Goal: Task Accomplishment & Management: Complete application form

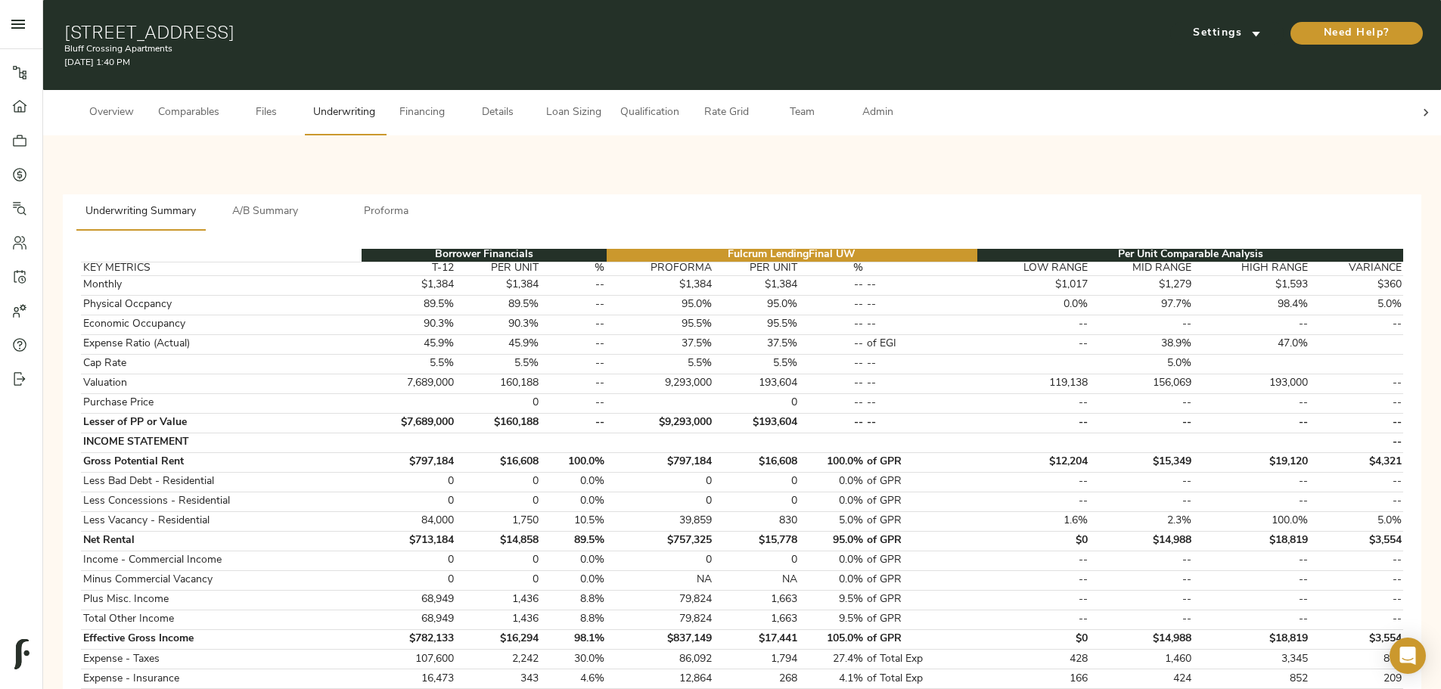
click at [438, 203] on span "Proforma" at bounding box center [386, 212] width 103 height 19
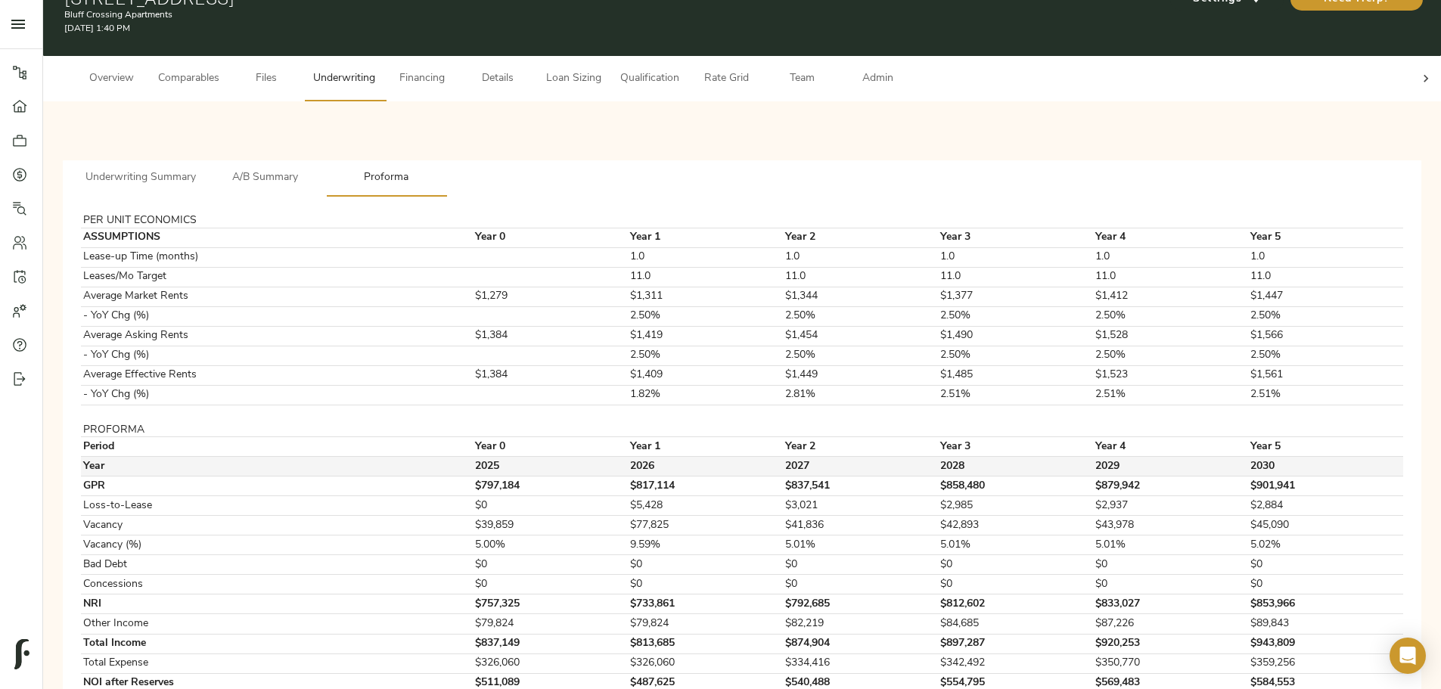
scroll to position [67, 0]
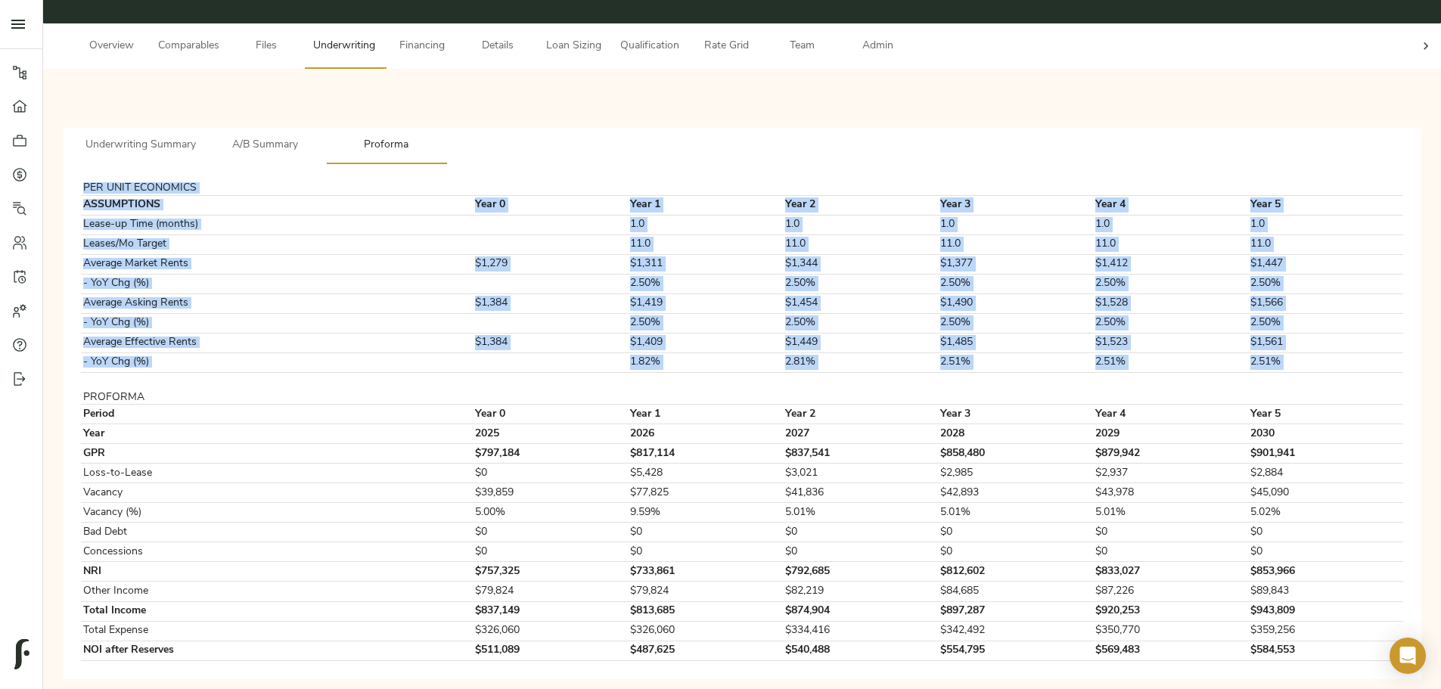
drag, startPoint x: 340, startPoint y: 370, endPoint x: 1173, endPoint y: 632, distance: 873.9
click at [566, 212] on div "Underwriting Summary A/B Summary Proforma PER UNIT ECONOMICS ASSUMPTIONS Year 0…" at bounding box center [742, 383] width 1374 height 605
copy tbody "PER UNIT ECONOMICS ASSUMPTIONS Year 0 Year 1 Year 2 Year 3 Year 4 Year 5 Lease-…"
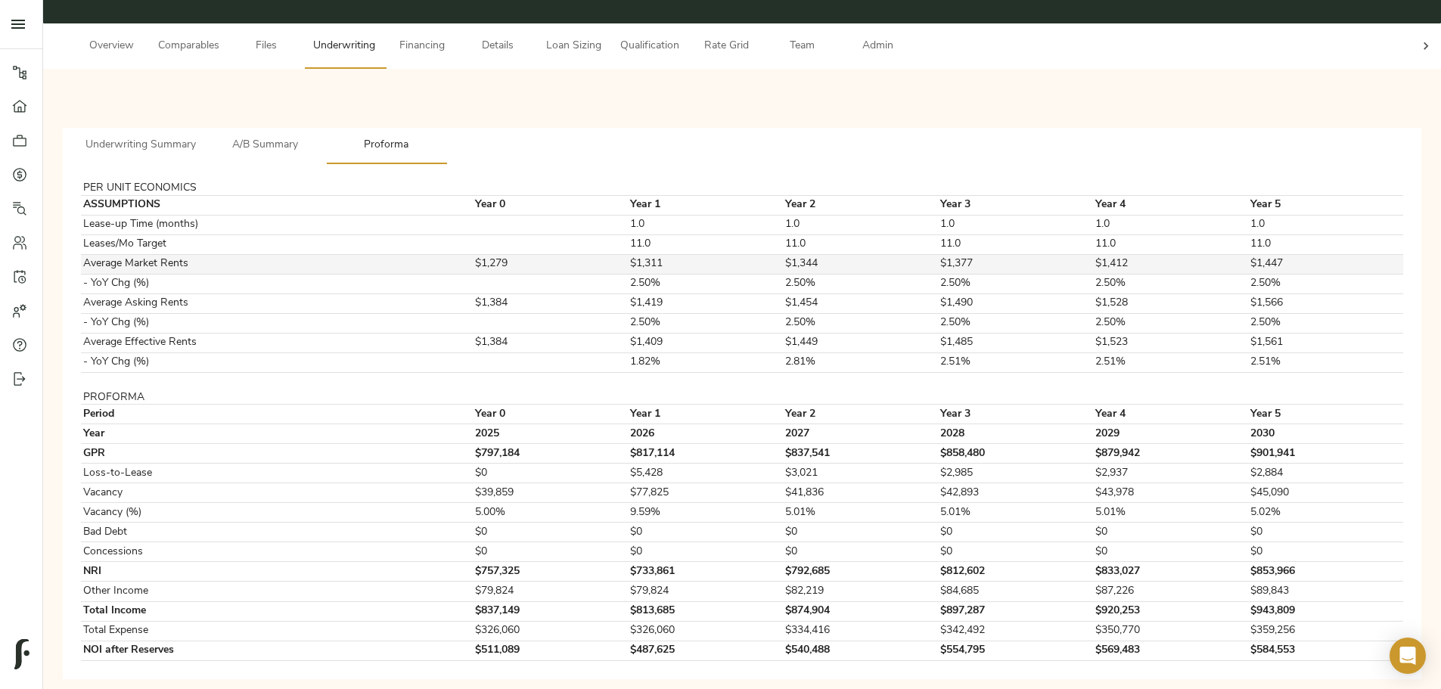
click at [358, 212] on td "Average Market Rents" at bounding box center [271, 264] width 380 height 20
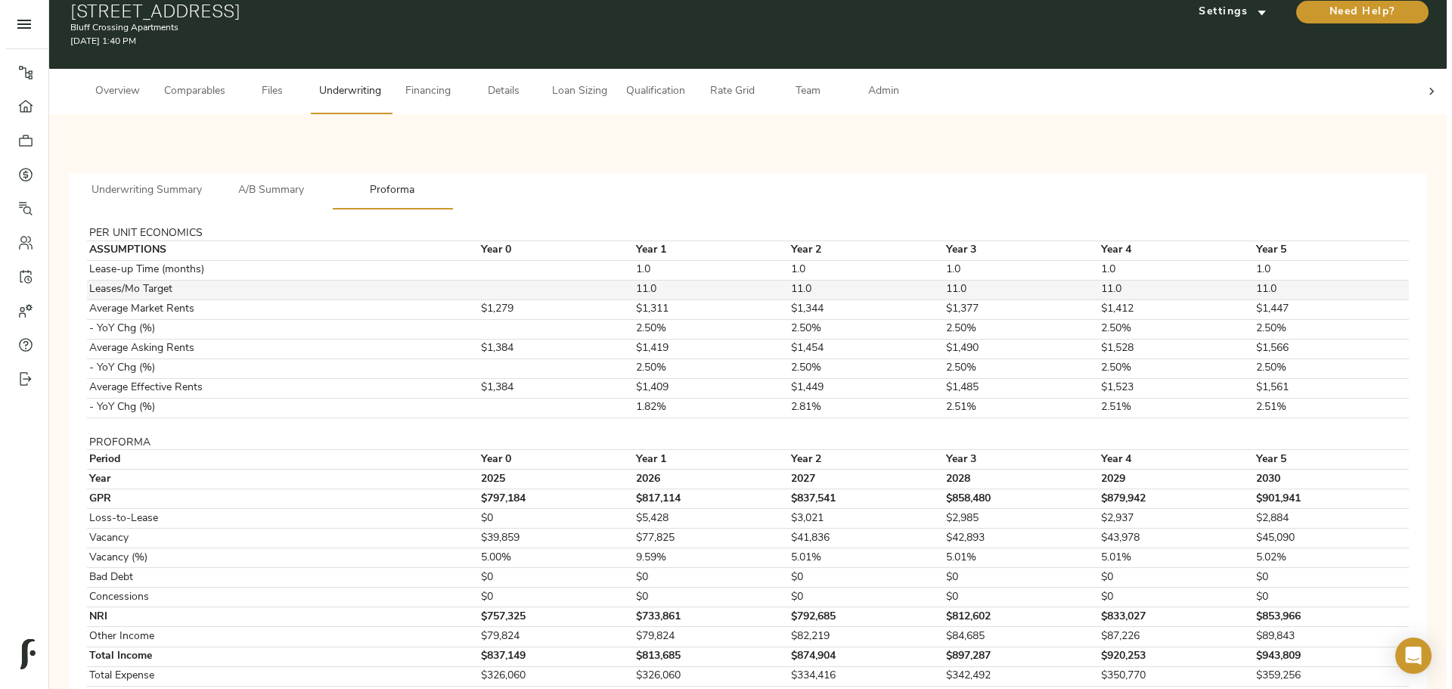
scroll to position [0, 0]
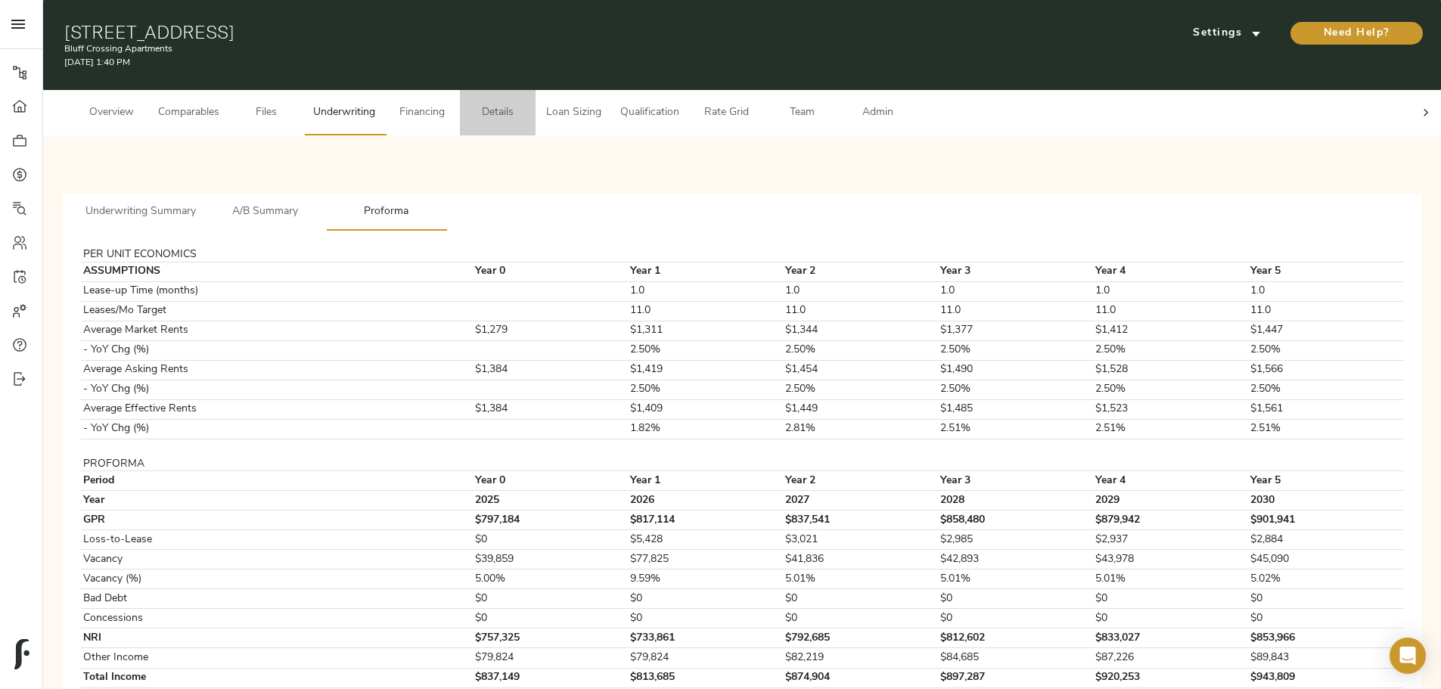
click at [526, 104] on span "Details" at bounding box center [497, 113] width 57 height 19
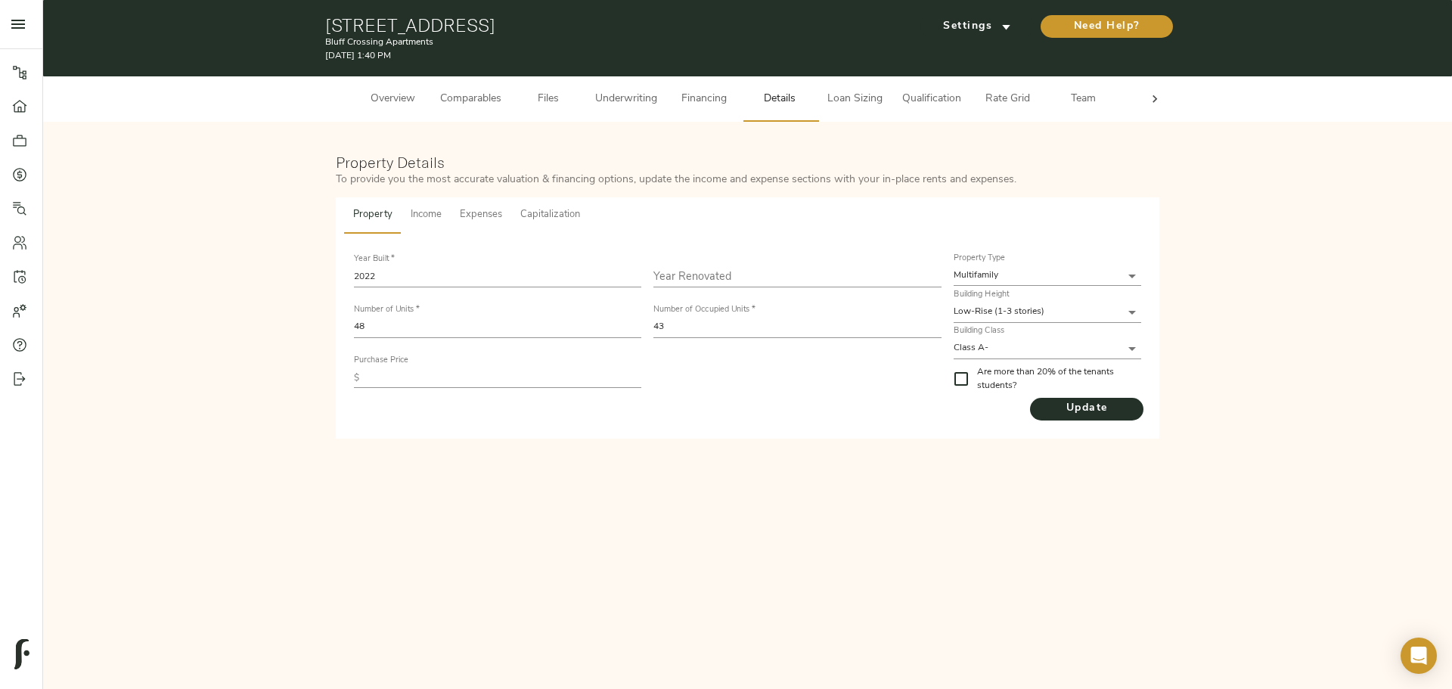
click at [549, 212] on span "Capitalization" at bounding box center [550, 215] width 60 height 17
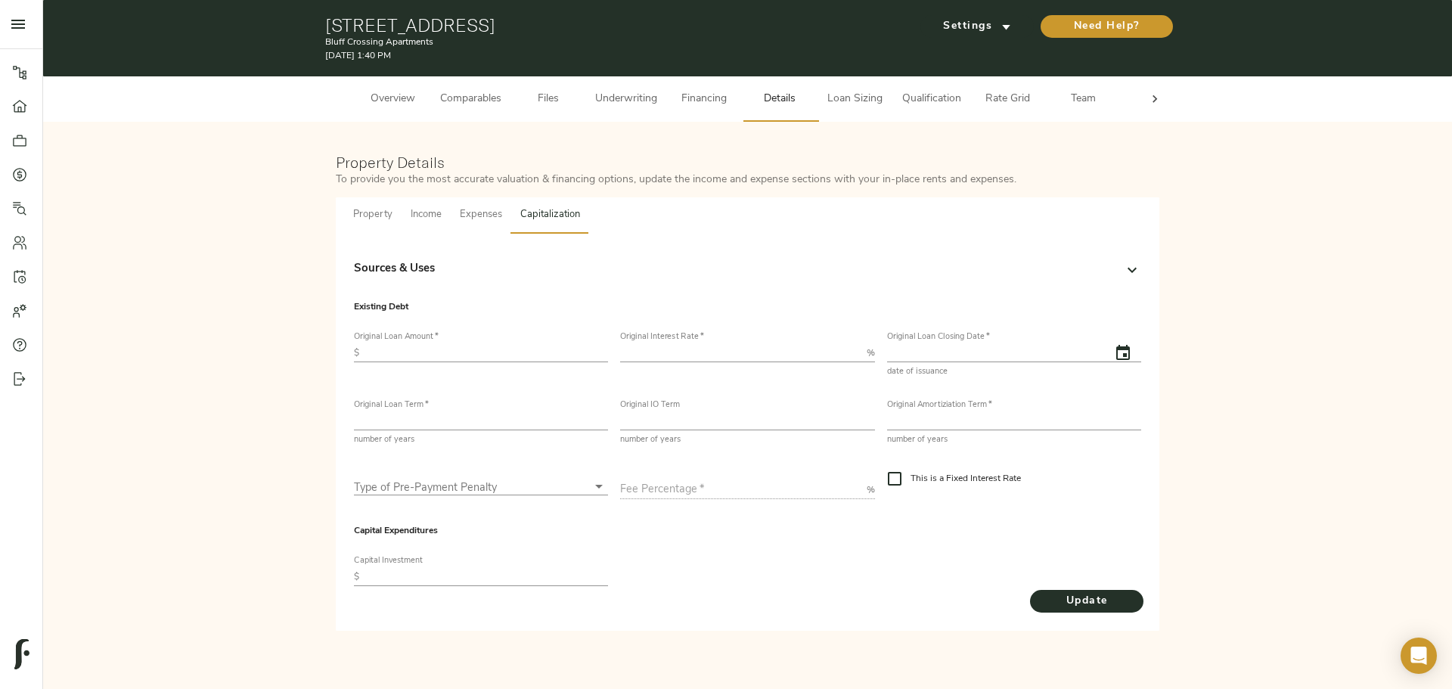
click at [468, 212] on div "Sources & Uses" at bounding box center [734, 269] width 760 height 17
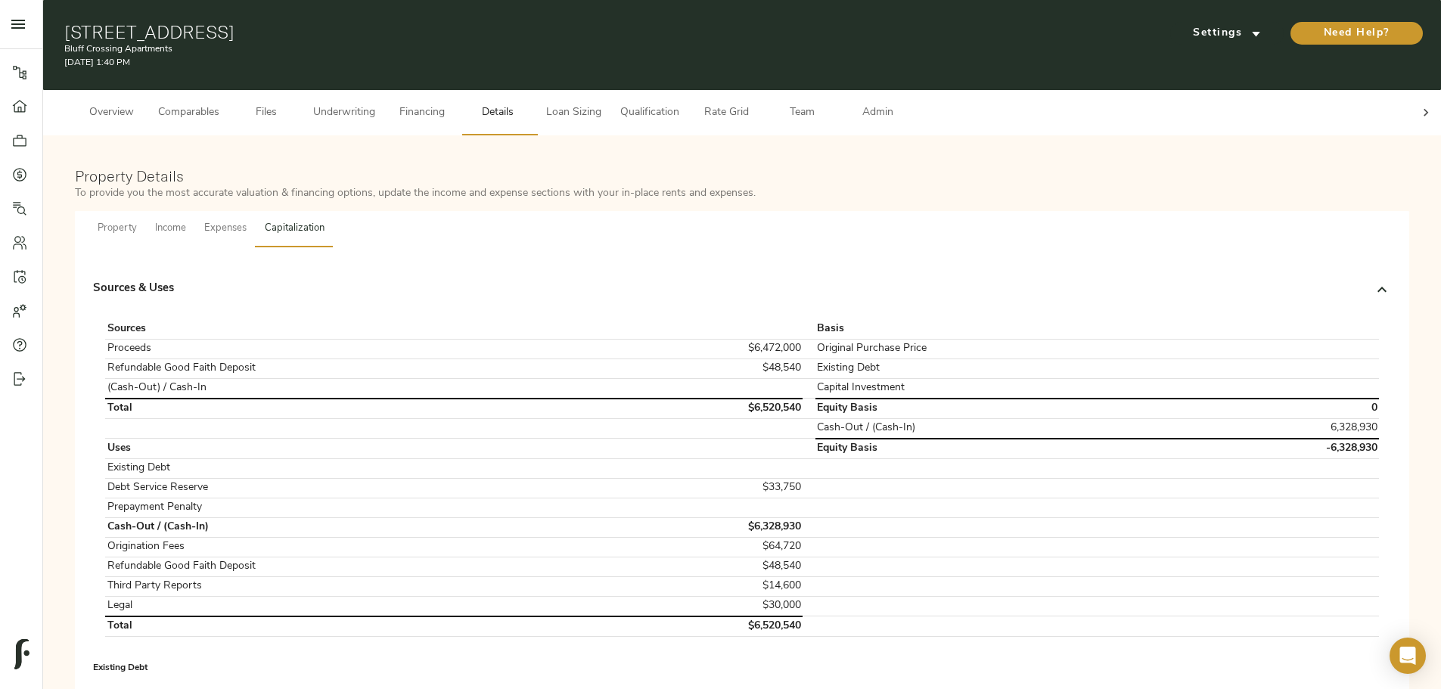
click at [468, 212] on div "Sources & Uses" at bounding box center [742, 290] width 1298 height 48
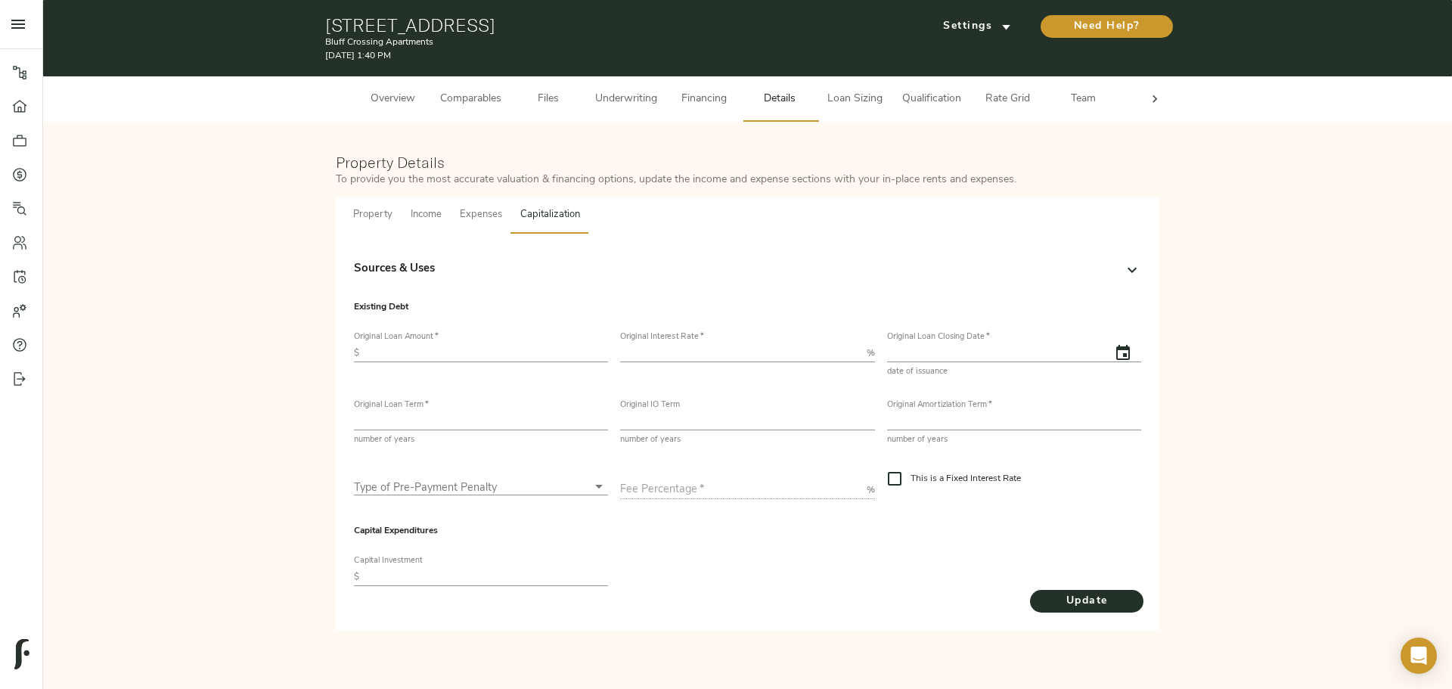
click at [566, 95] on span "Financing" at bounding box center [703, 99] width 57 height 19
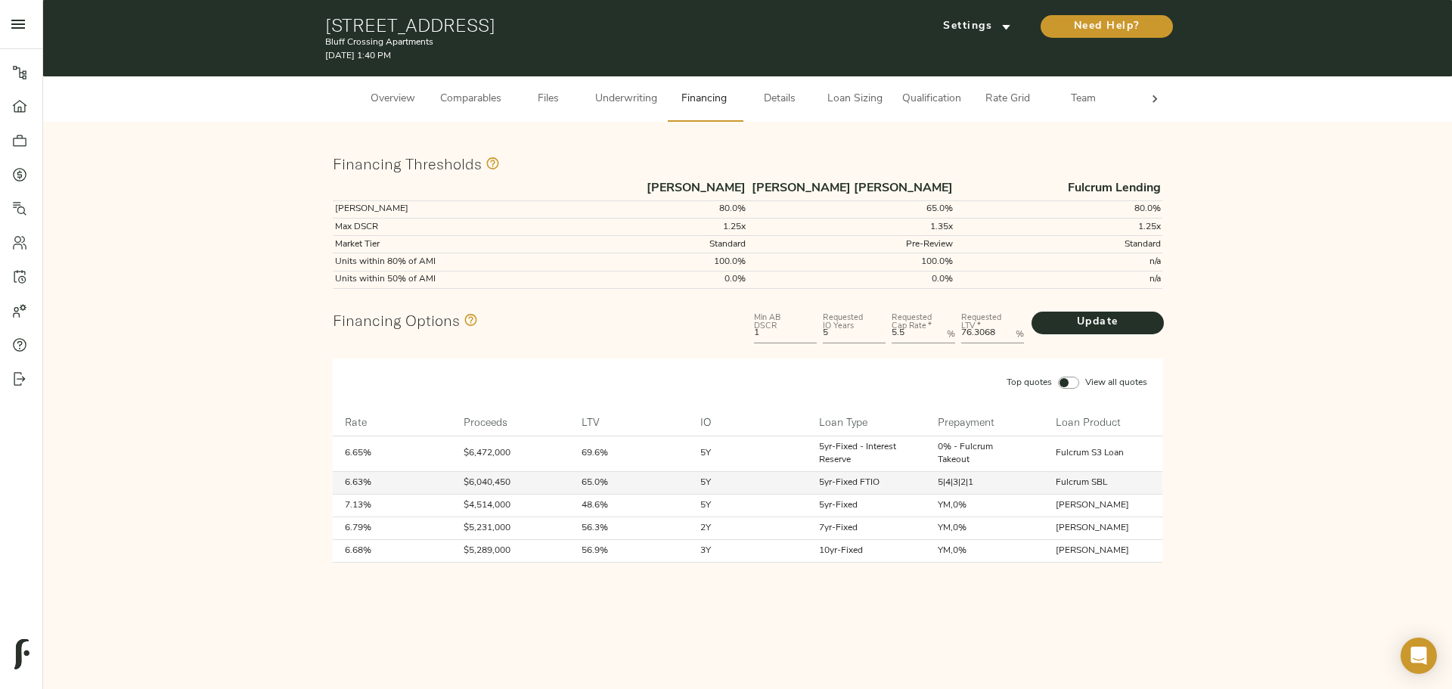
click at [566, 212] on td "Fulcrum SBL" at bounding box center [1103, 482] width 119 height 23
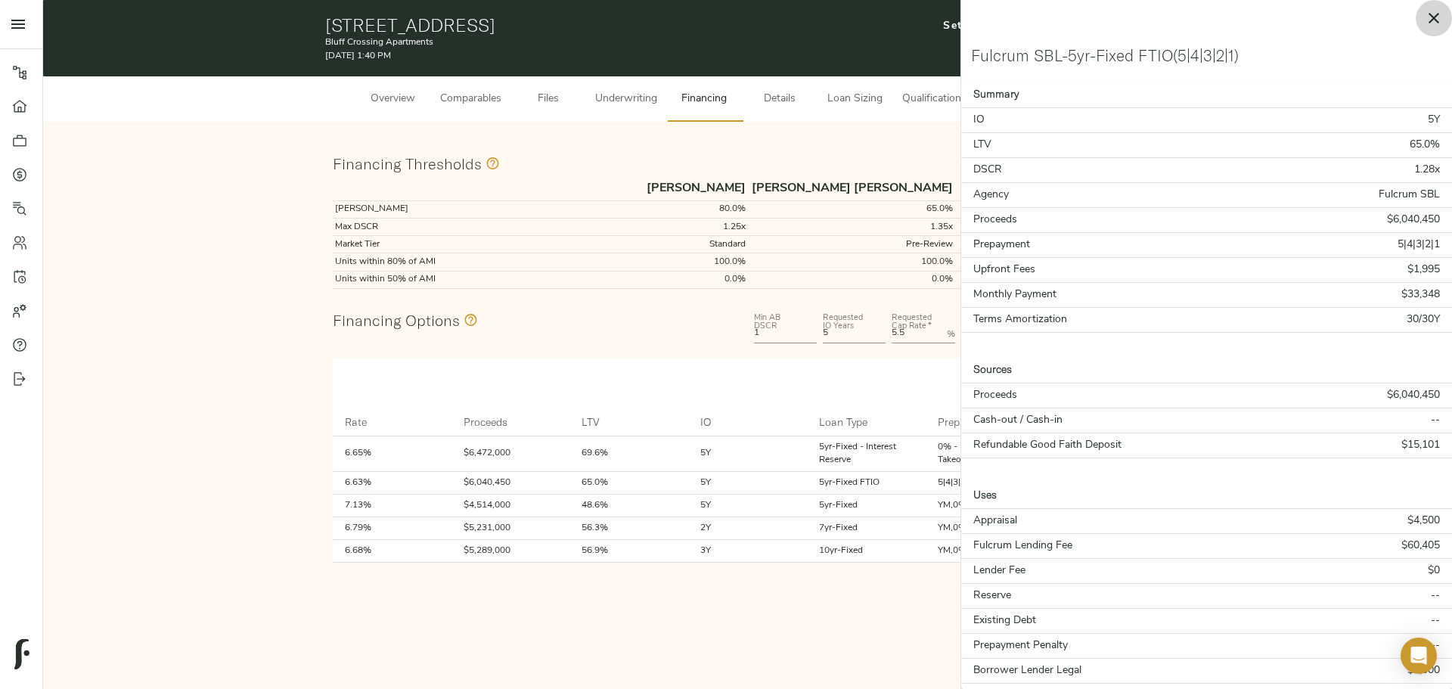
click at [566, 13] on button "button" at bounding box center [1434, 18] width 36 height 36
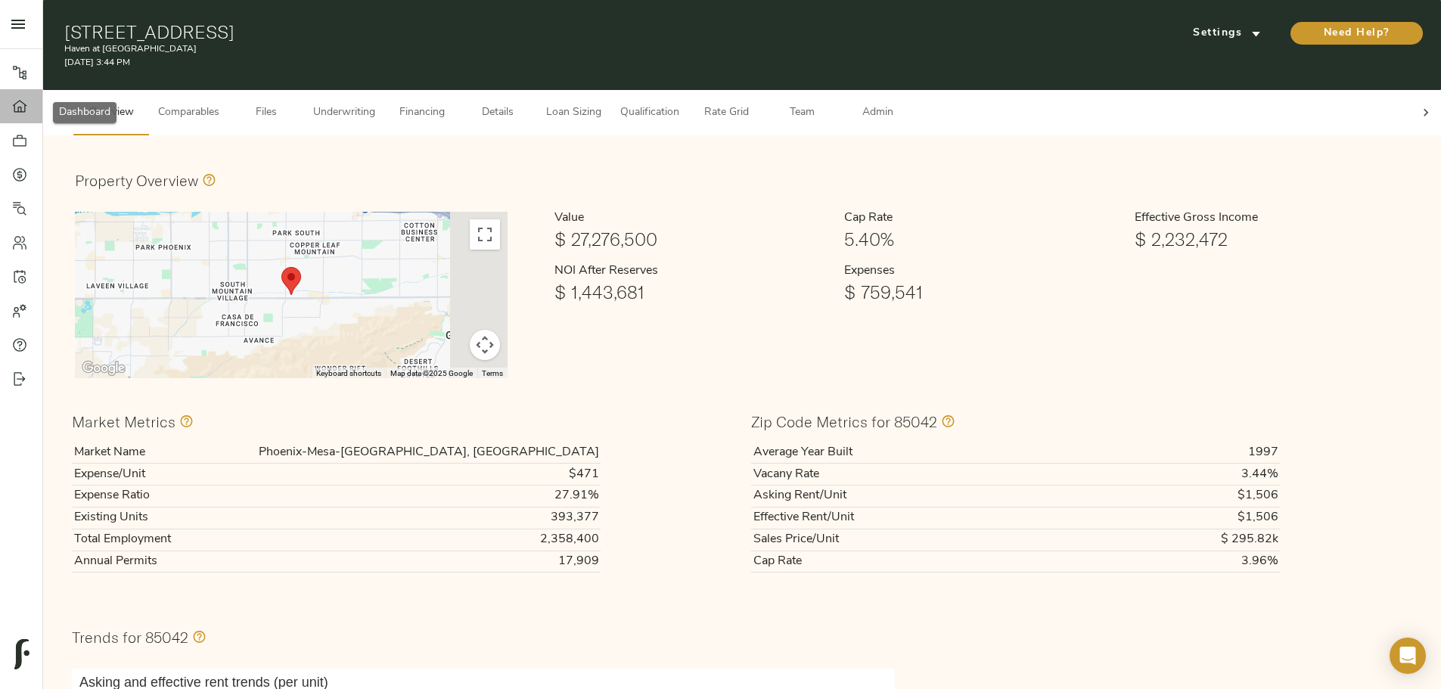
click at [18, 109] on icon at bounding box center [20, 106] width 14 height 12
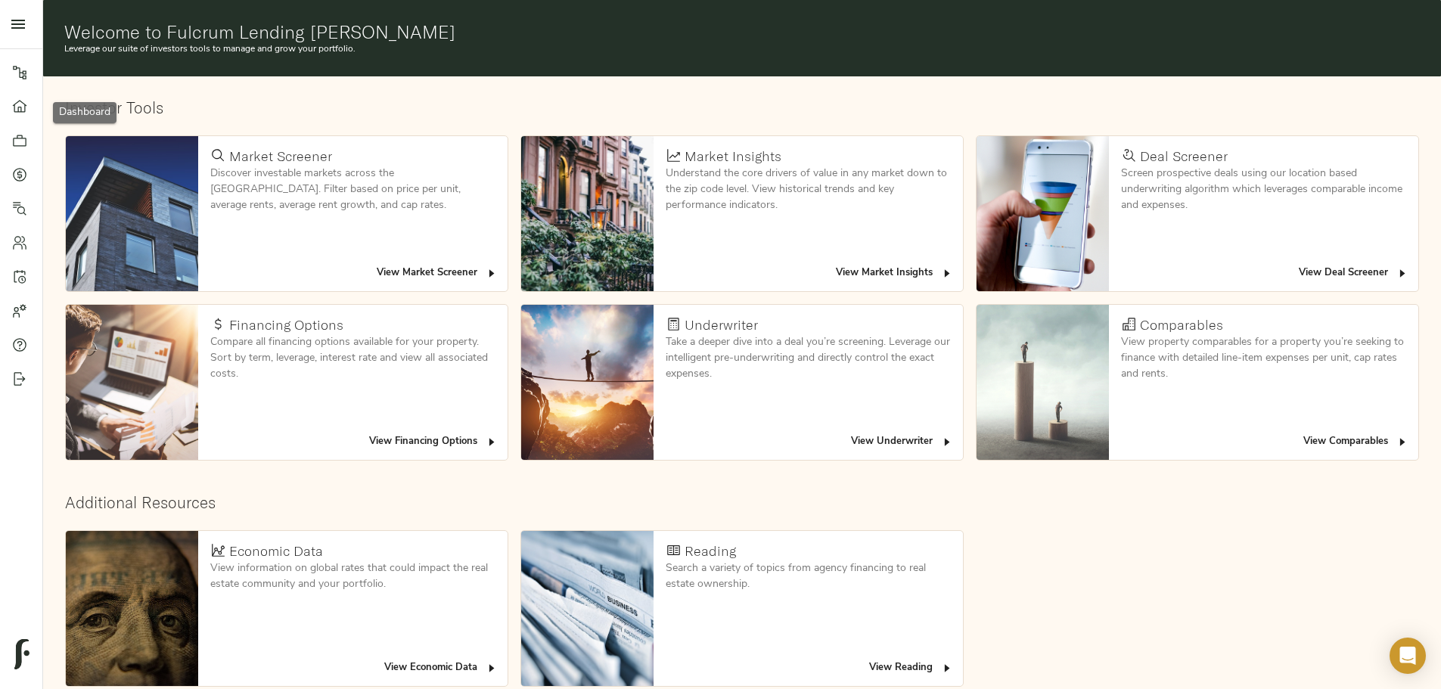
click at [1299, 265] on span "View Deal Screener" at bounding box center [1354, 273] width 110 height 17
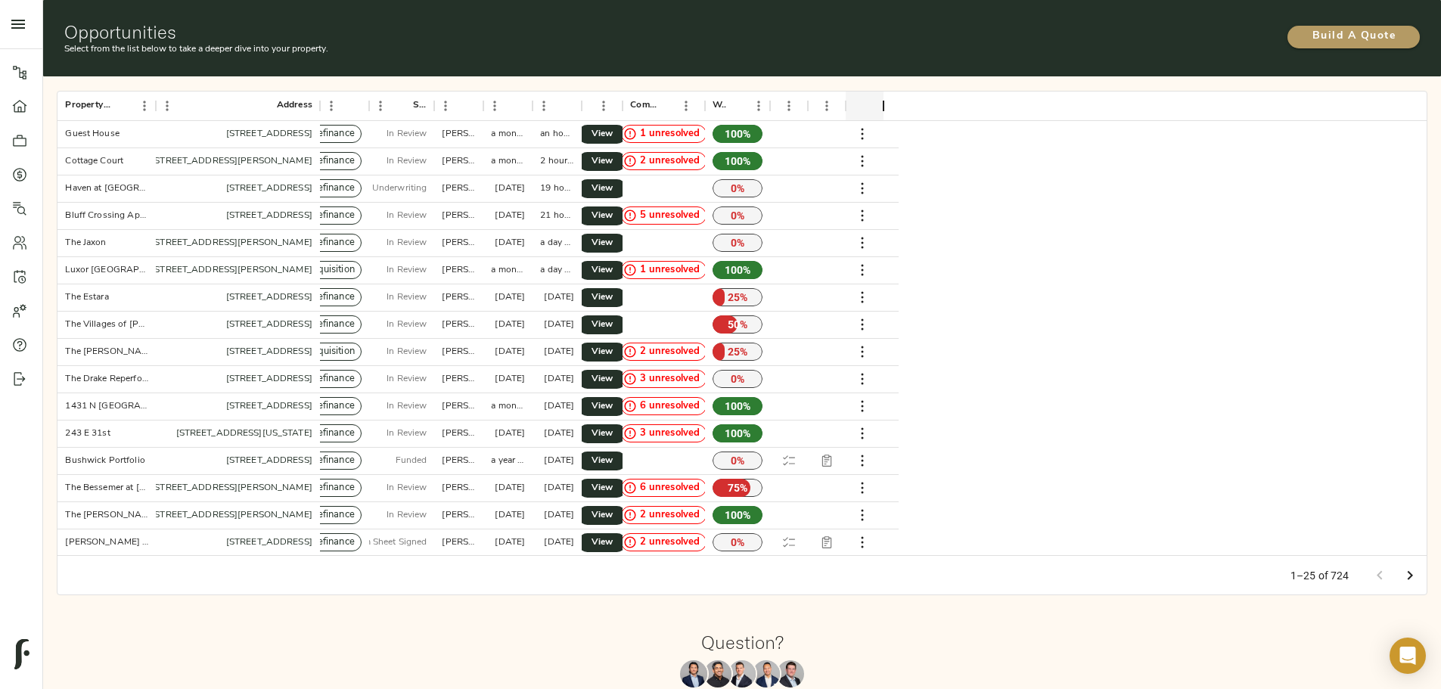
click at [1303, 33] on span "Build A Quote" at bounding box center [1354, 36] width 102 height 19
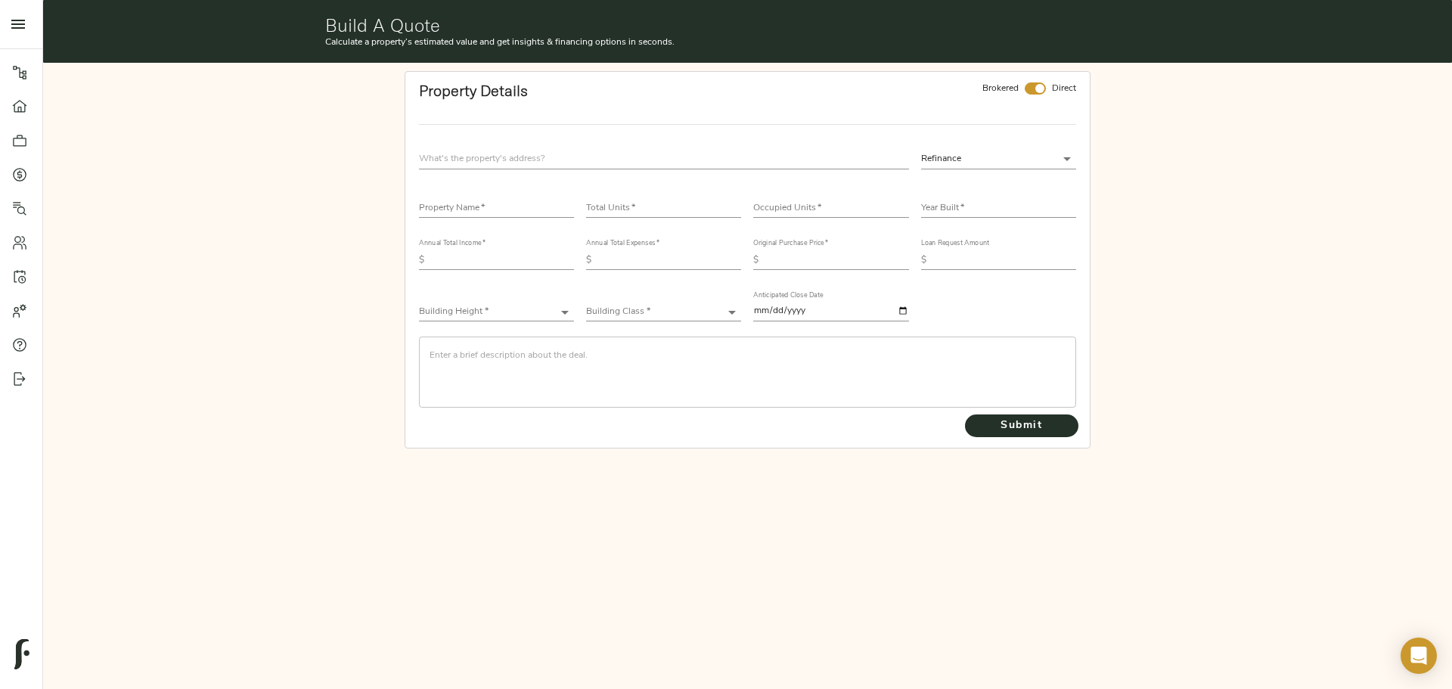
drag, startPoint x: 585, startPoint y: 144, endPoint x: 602, endPoint y: 165, distance: 26.9
click at [587, 144] on div at bounding box center [664, 159] width 502 height 33
click at [603, 166] on input "text" at bounding box center [664, 159] width 490 height 20
click at [498, 157] on input "text" at bounding box center [664, 159] width 490 height 20
type input "[STREET_ADDRESS]"
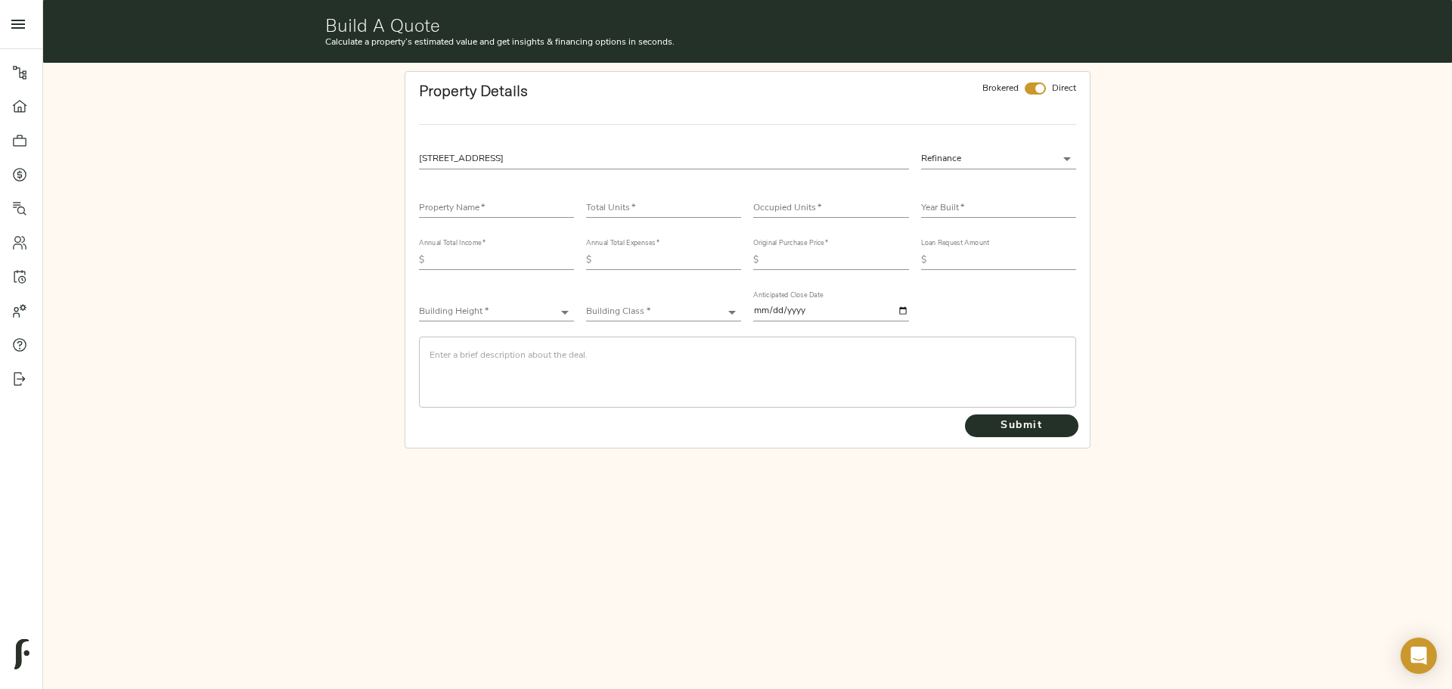
click at [1041, 92] on input "checkbox" at bounding box center [1040, 88] width 36 height 12
checkbox input "false"
click at [474, 213] on input "text" at bounding box center [496, 209] width 155 height 18
type input "808 [GEOGRAPHIC_DATA]"
click at [627, 211] on input "number" at bounding box center [663, 209] width 155 height 18
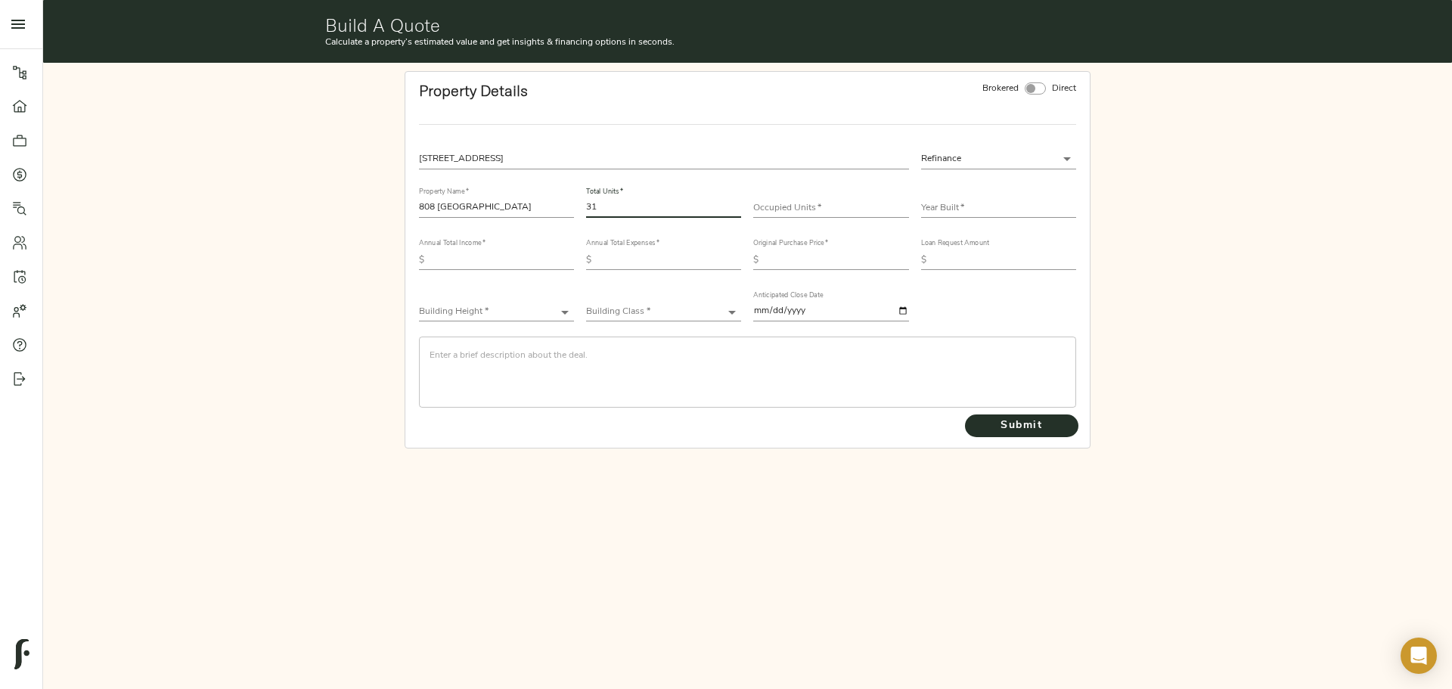
type input "3"
type input "277"
click at [853, 214] on input "number" at bounding box center [830, 209] width 155 height 18
type input "249"
click at [974, 202] on div "Year Built   *" at bounding box center [998, 203] width 155 height 30
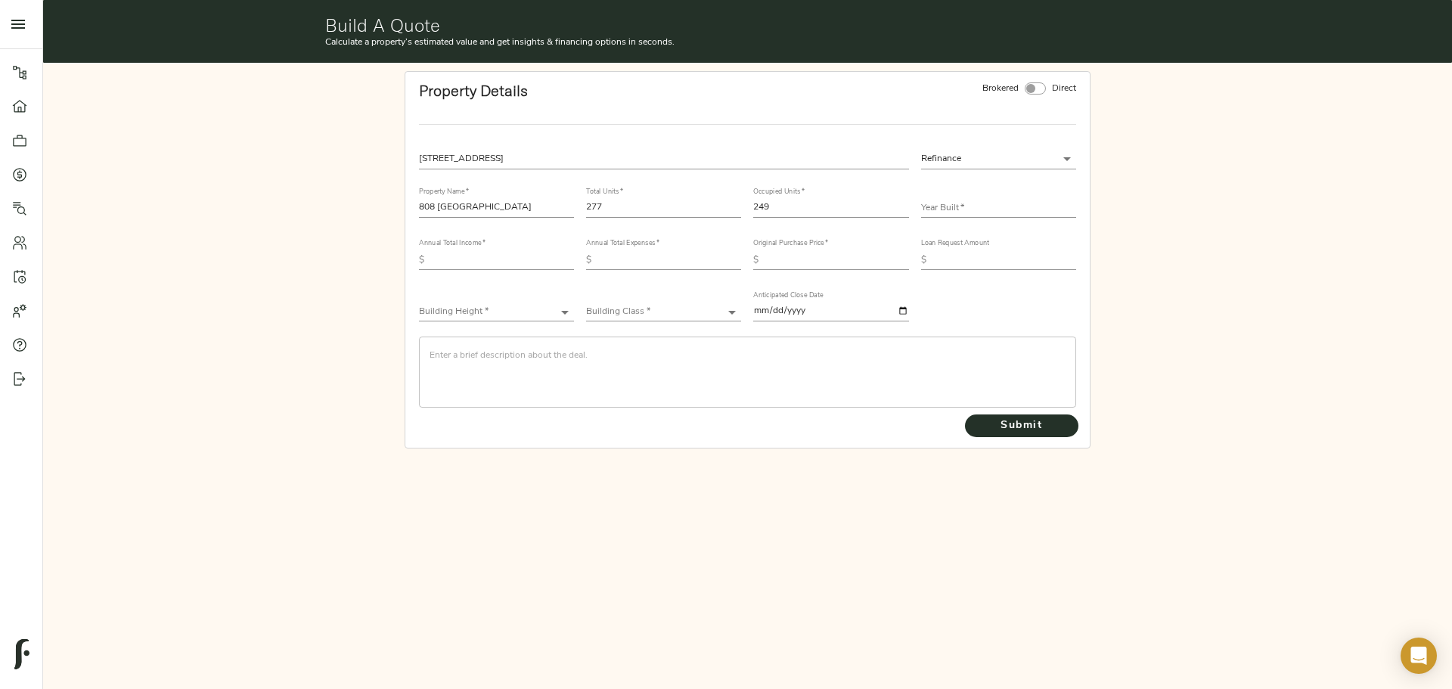
click at [974, 202] on input "text" at bounding box center [998, 209] width 155 height 18
click at [960, 203] on input "text" at bounding box center [998, 209] width 155 height 18
type input "2023"
click at [457, 270] on div "Annual Total Income   * $" at bounding box center [496, 252] width 167 height 51
click at [461, 264] on input "text" at bounding box center [502, 260] width 144 height 18
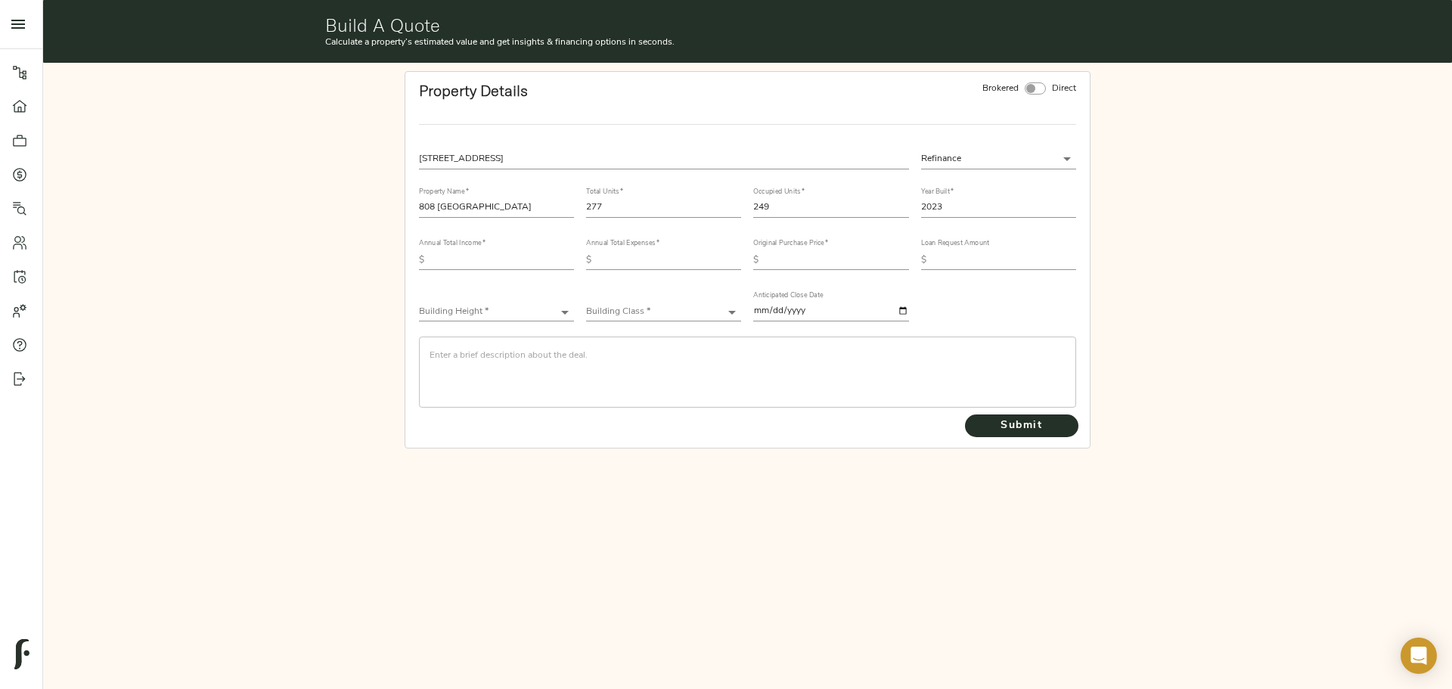
click at [506, 259] on input "text" at bounding box center [502, 260] width 144 height 18
type input "5,664,391"
click at [669, 259] on input "text" at bounding box center [670, 260] width 144 height 18
type input "3,317,462"
click at [812, 266] on input "text" at bounding box center [837, 260] width 144 height 18
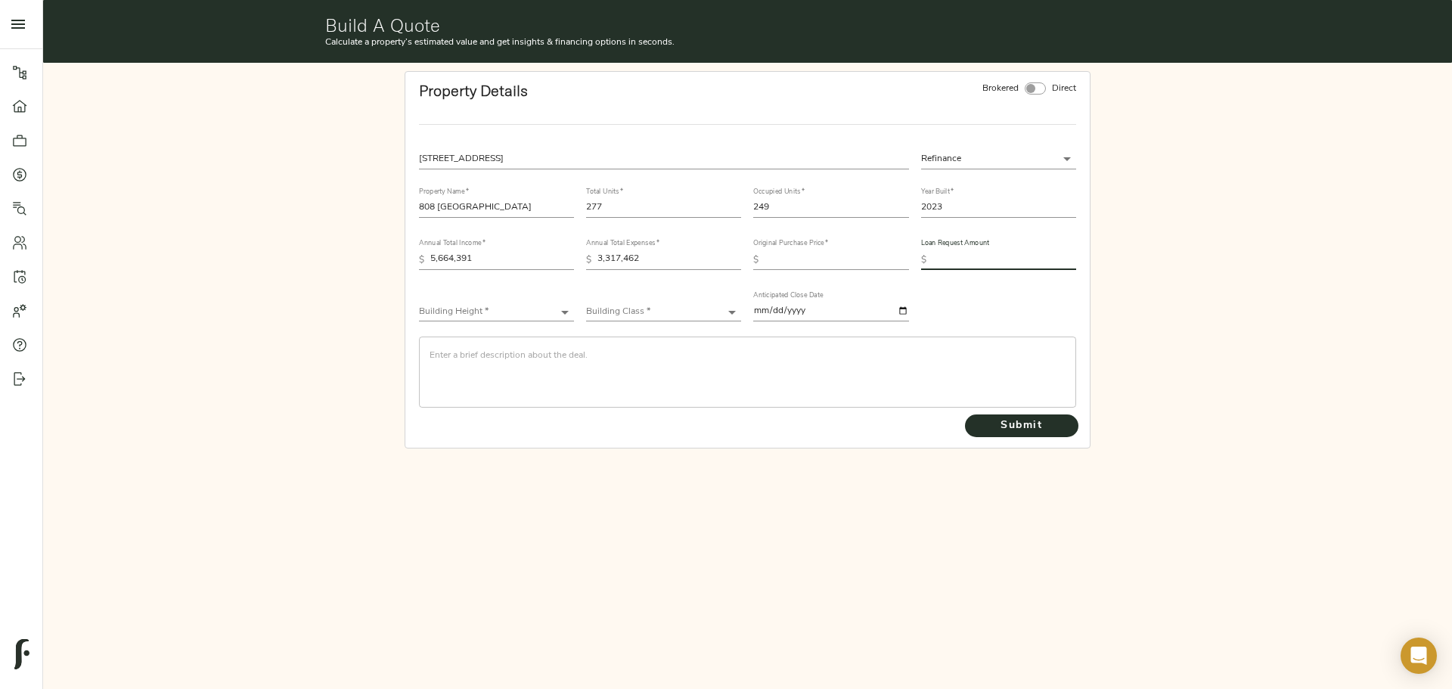
click at [981, 259] on input "text" at bounding box center [1005, 260] width 144 height 18
click at [790, 247] on div "Original Purchase Price   * $" at bounding box center [830, 254] width 155 height 30
click at [793, 253] on input "text" at bounding box center [837, 260] width 144 height 18
type input "113,000,000"
click at [959, 261] on input "text" at bounding box center [1005, 260] width 144 height 18
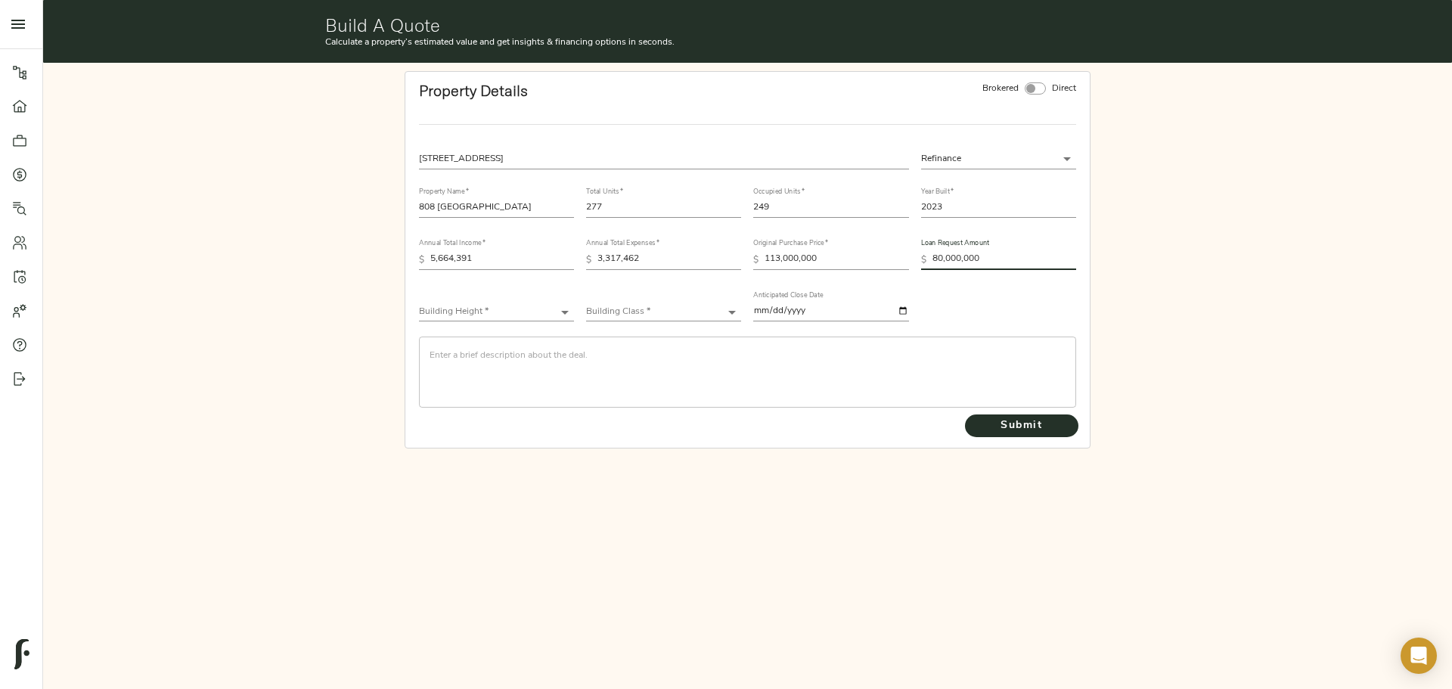
type input "80,000,000"
click at [486, 314] on body "Haven at [GEOGRAPHIC_DATA] - [STREET_ADDRESS] Pipeline Dashboard Portfolio Quot…" at bounding box center [726, 344] width 1452 height 689
click at [486, 316] on li "High-Rise (7+ stories)" at bounding box center [496, 312] width 155 height 23
type input "High-Rise"
click at [629, 309] on body "Haven at [GEOGRAPHIC_DATA] - [STREET_ADDRESS] Pipeline Dashboard Portfolio Quot…" at bounding box center [726, 344] width 1452 height 689
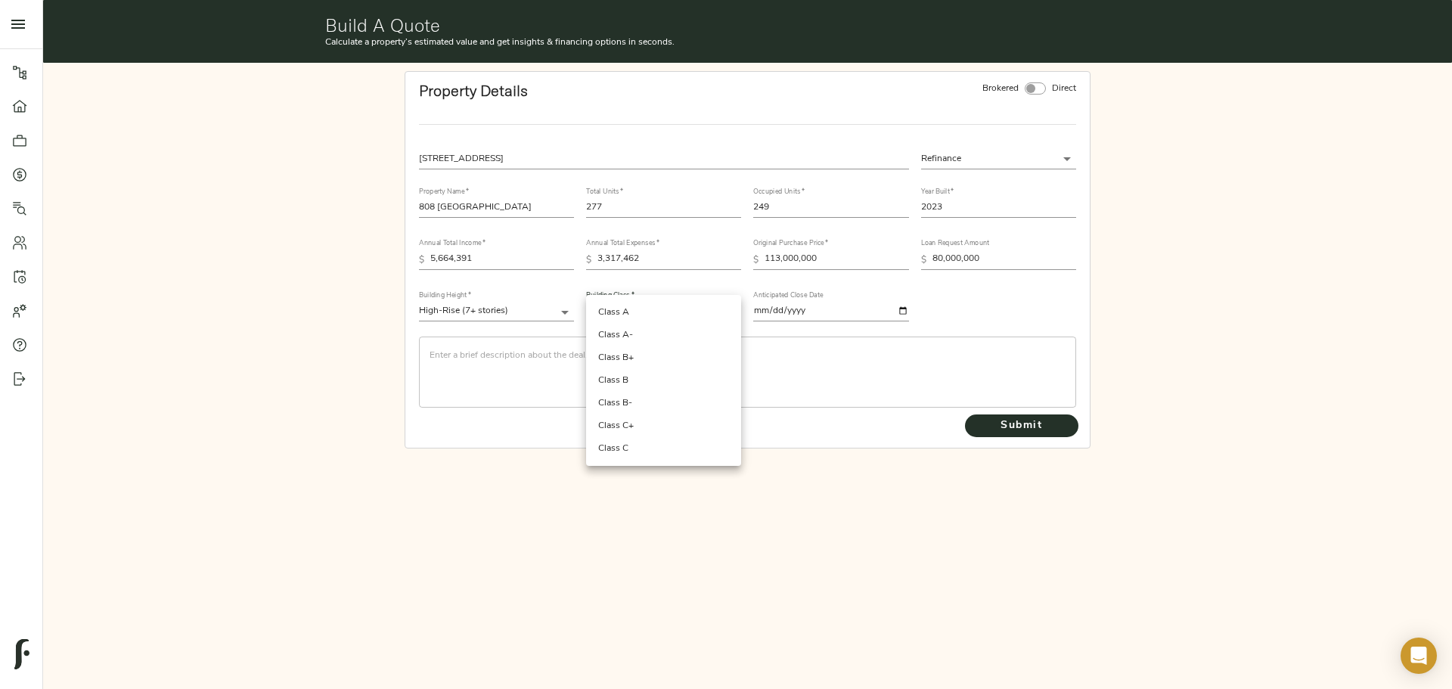
click at [645, 313] on li "Class A" at bounding box center [663, 312] width 155 height 23
type input "Class A"
click at [615, 345] on div "​" at bounding box center [747, 372] width 657 height 71
click at [594, 351] on textarea at bounding box center [748, 371] width 636 height 43
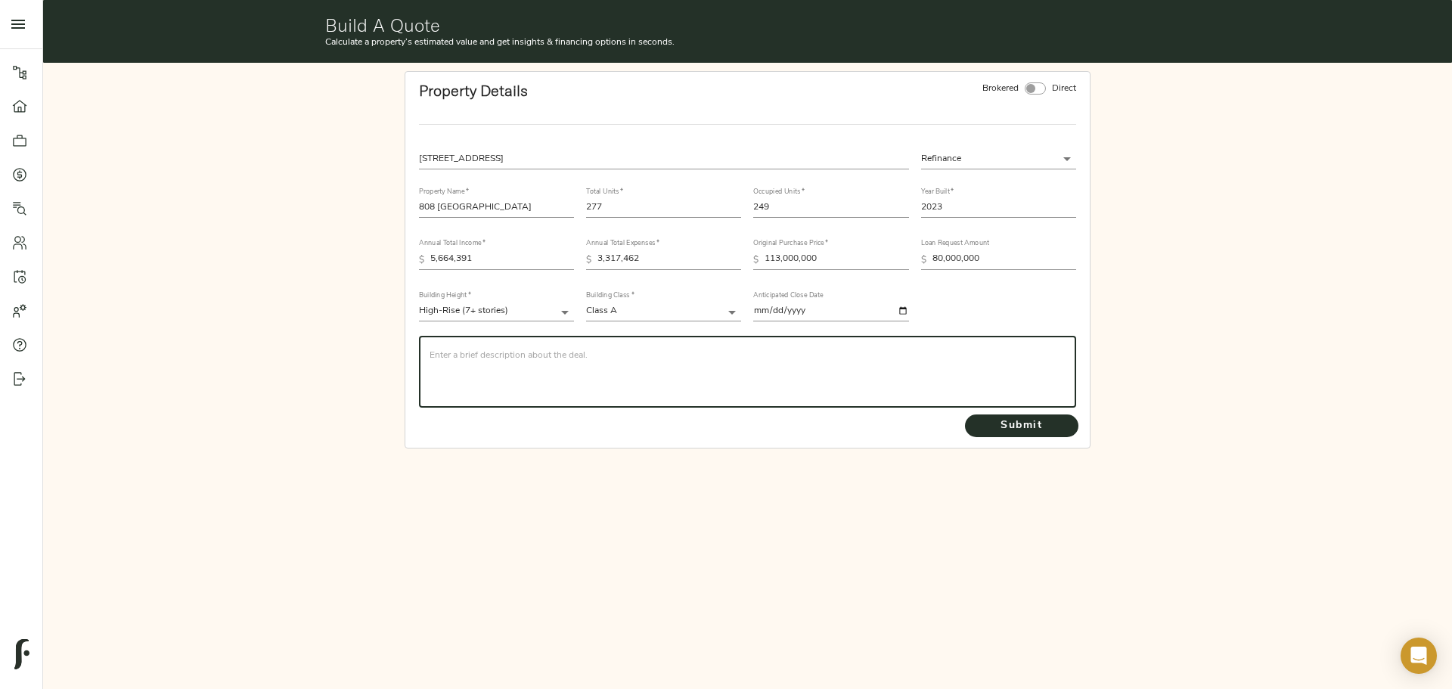
paste textarea "Lor ipsumdol, 360 Sitametco (425 A Elitseddo Eiu, Tempori, UT), la e dolor magn…"
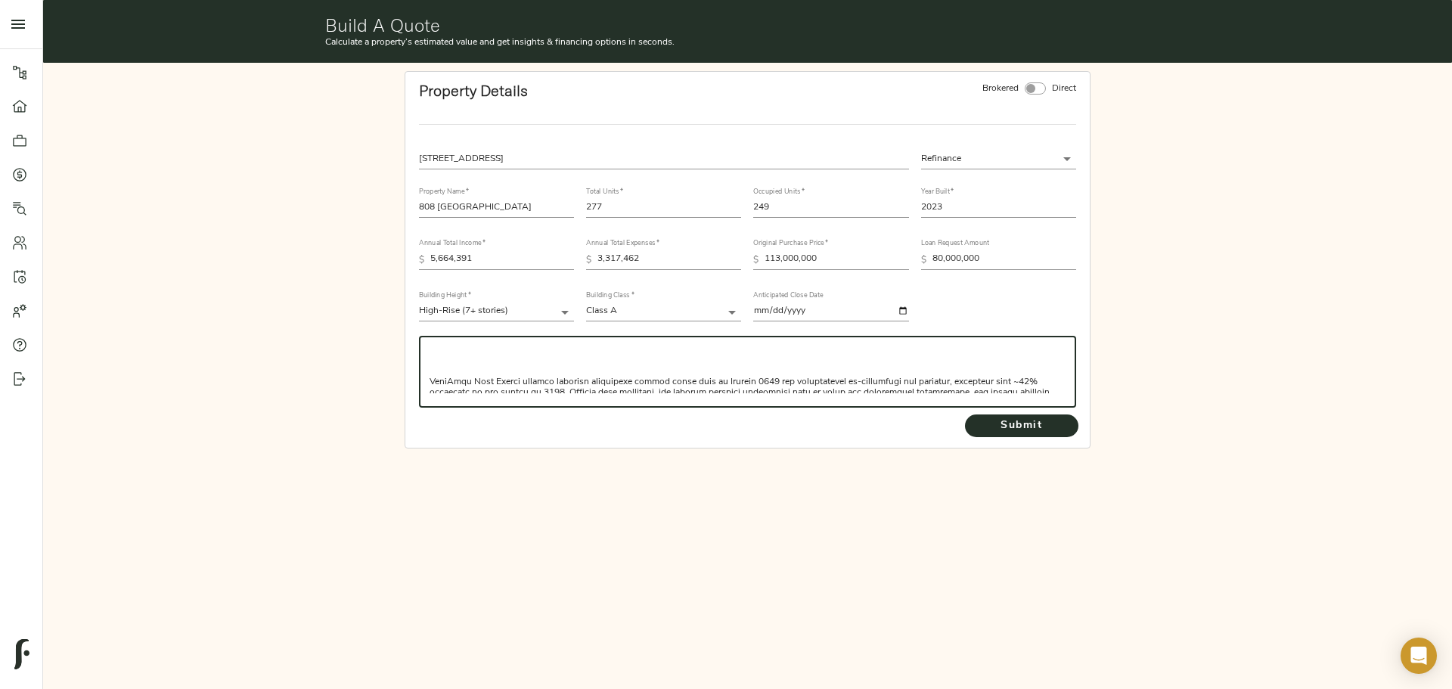
scroll to position [183, 0]
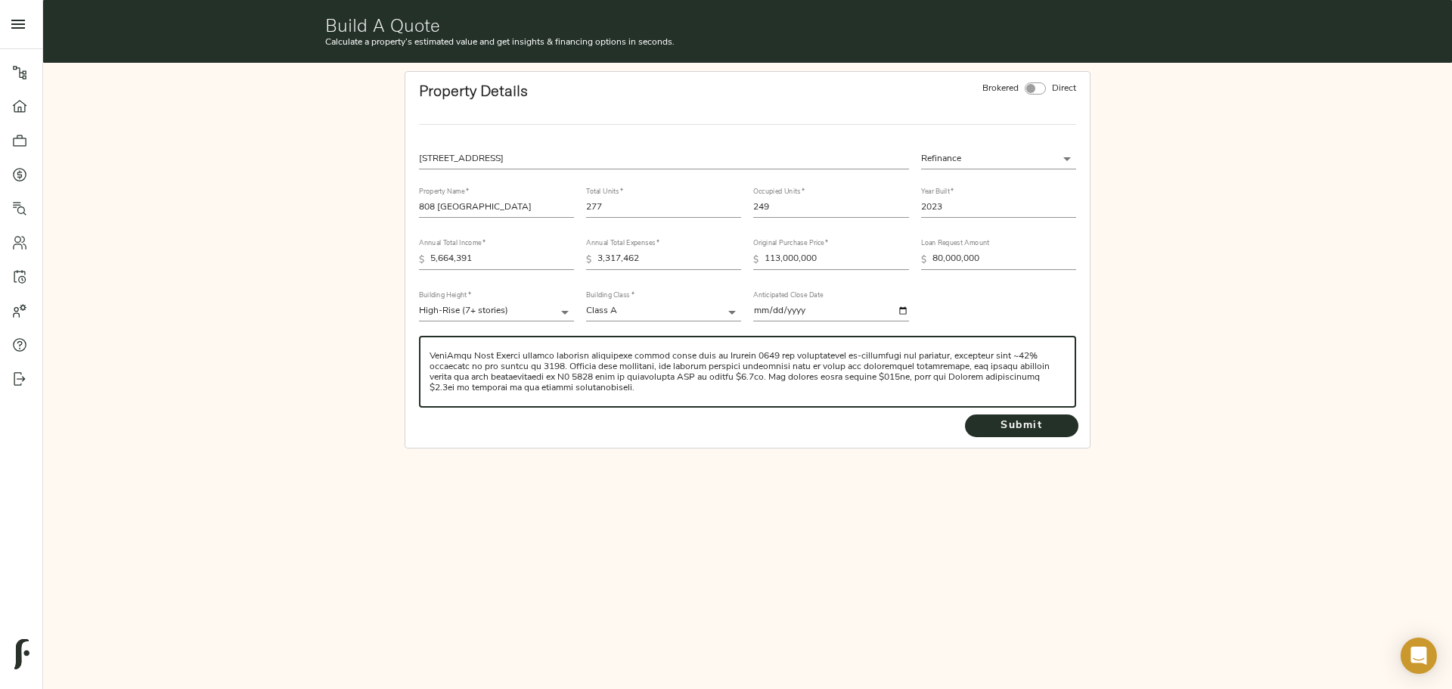
click at [428, 353] on div "​" at bounding box center [747, 372] width 657 height 71
click at [430, 356] on textarea at bounding box center [748, 371] width 636 height 43
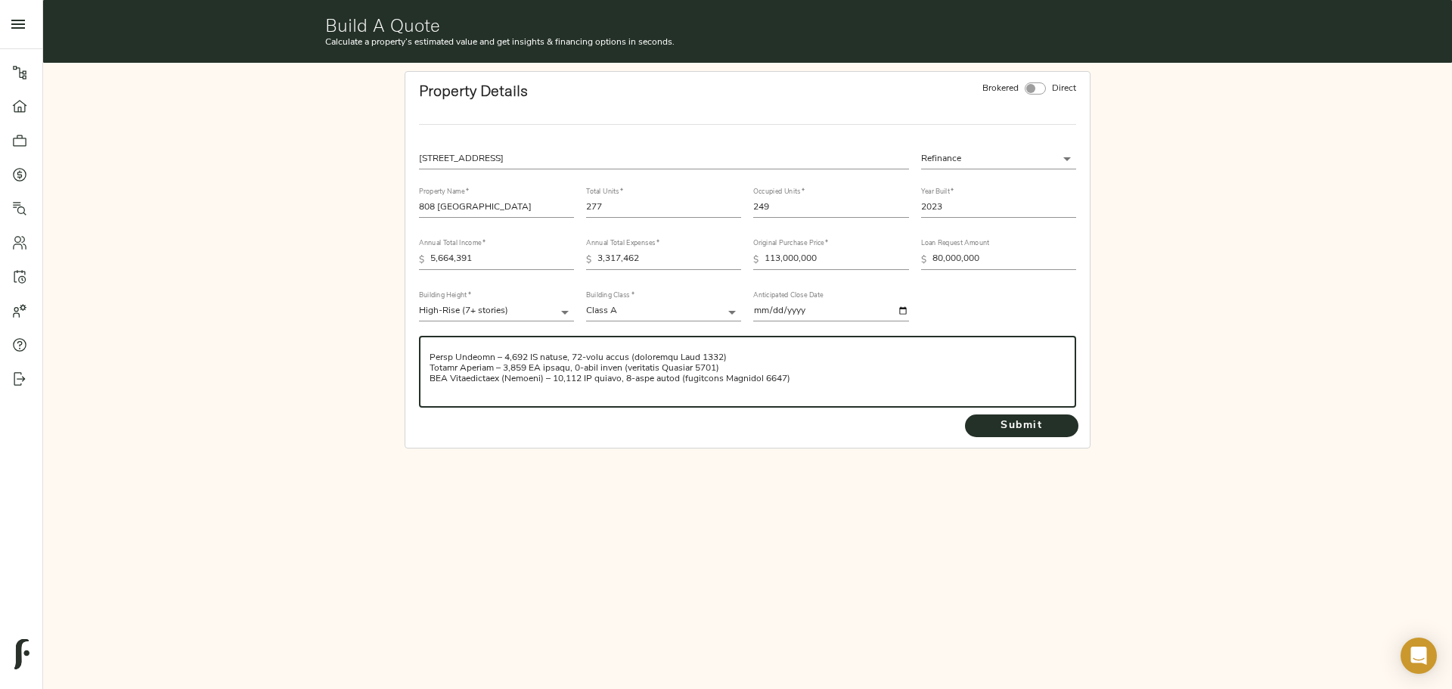
scroll to position [86, 0]
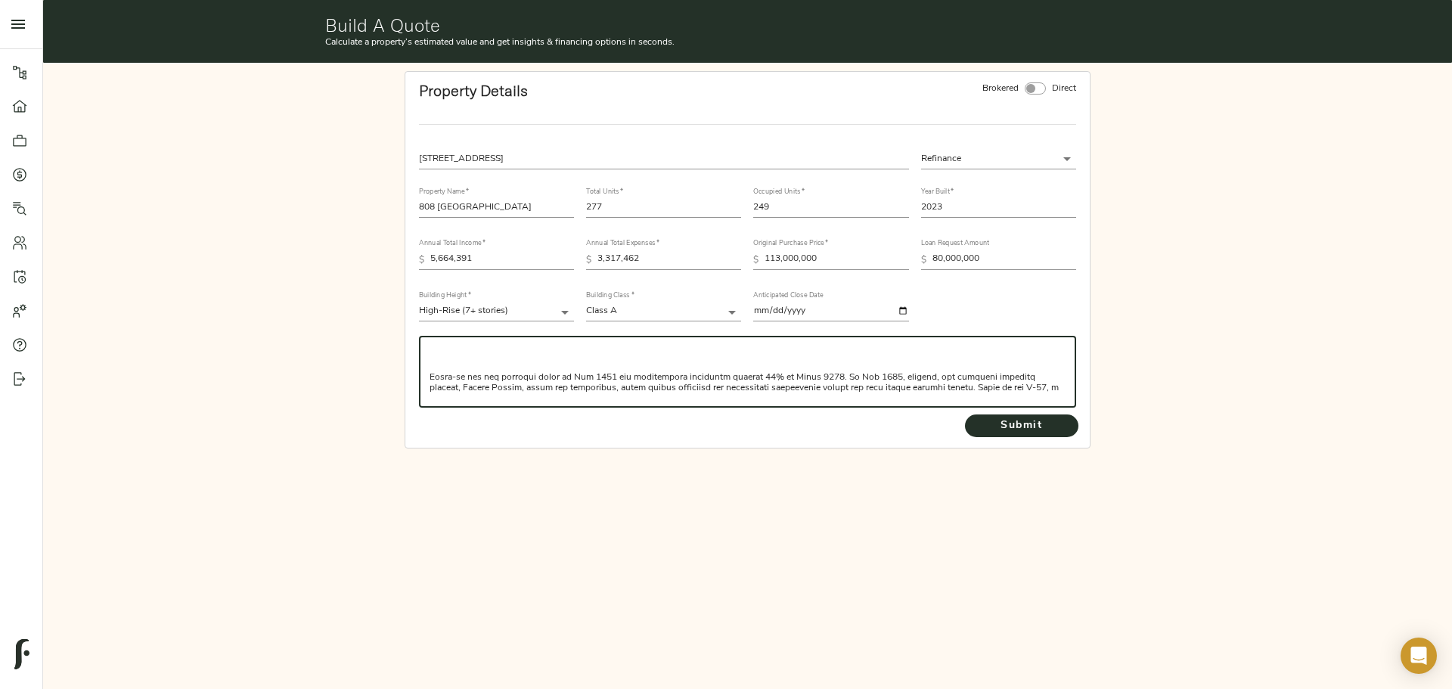
click at [428, 375] on div "​" at bounding box center [747, 372] width 657 height 71
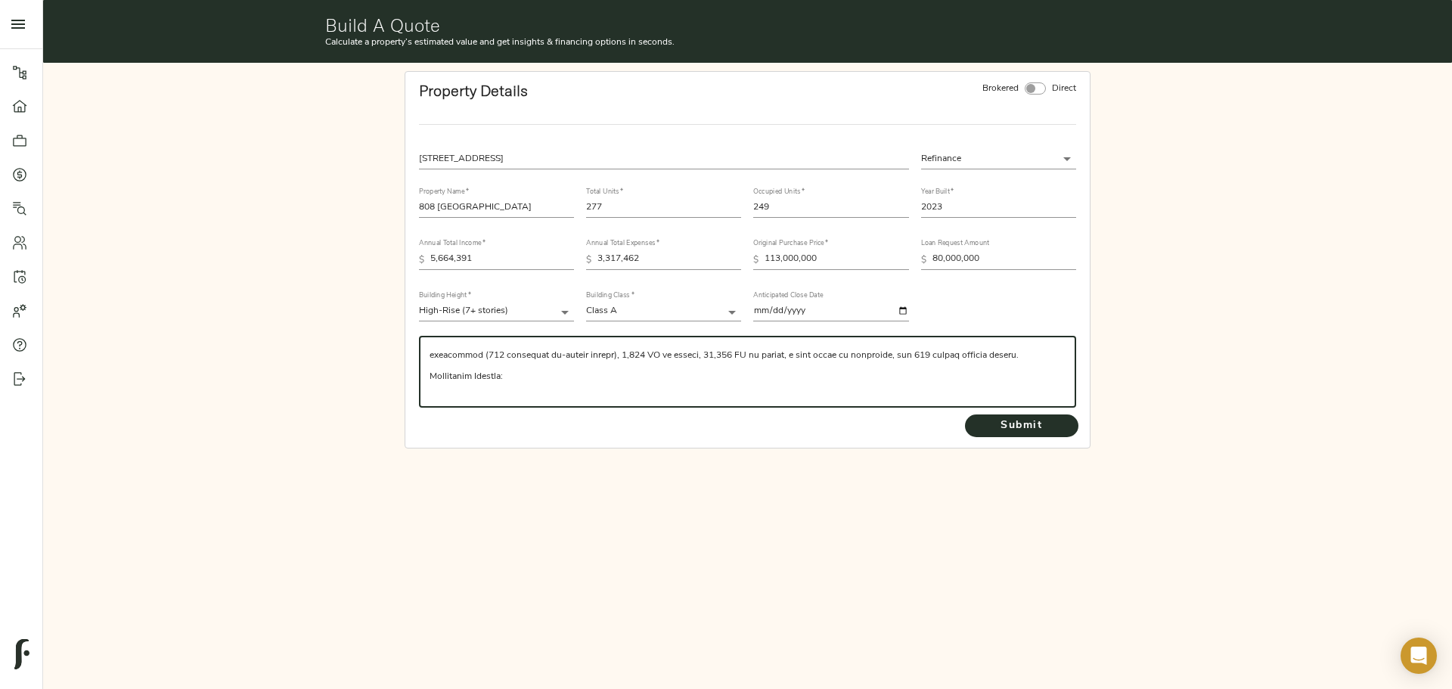
scroll to position [1, 0]
type textarea "Lor ipsumdol, 973 Sitametco (836 A Elitseddo Eiu, Tempori, UT), la e dolor magn…"
click at [1015, 427] on span "Submit" at bounding box center [1021, 426] width 83 height 19
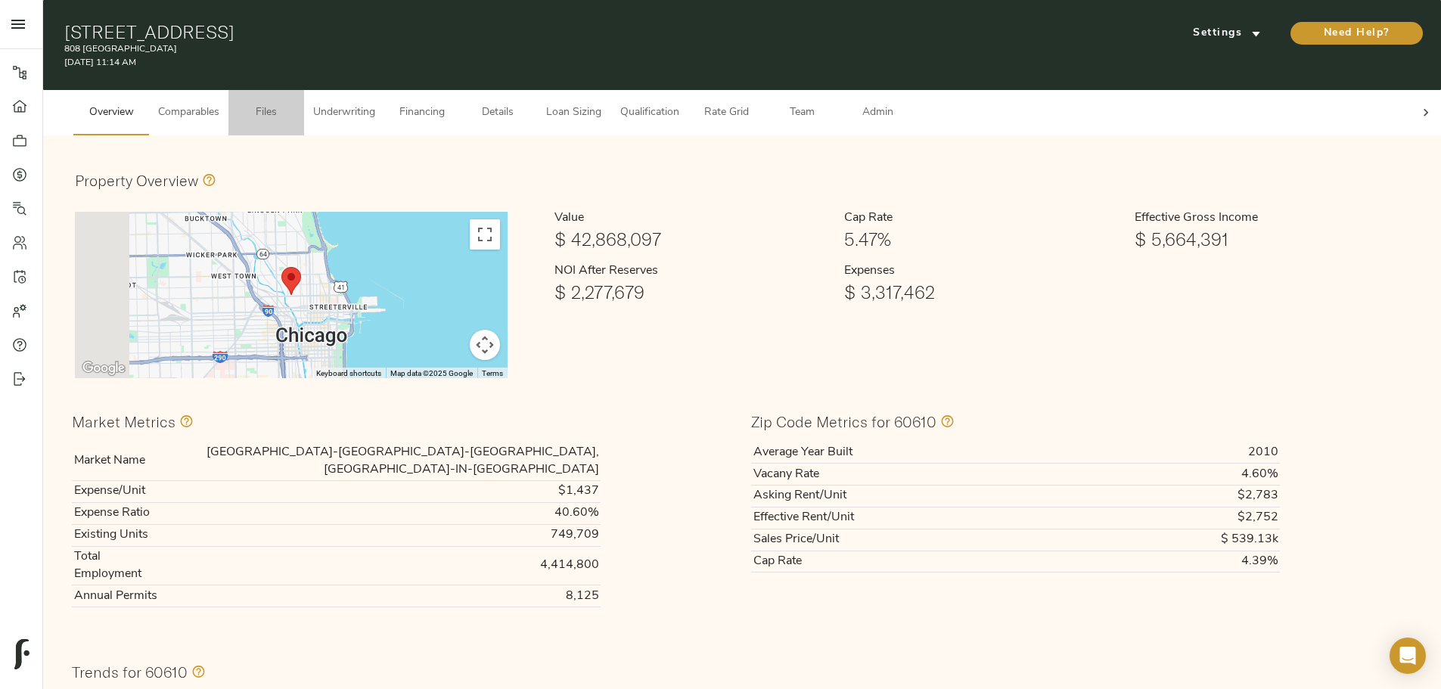
click at [295, 104] on span "Files" at bounding box center [266, 113] width 57 height 19
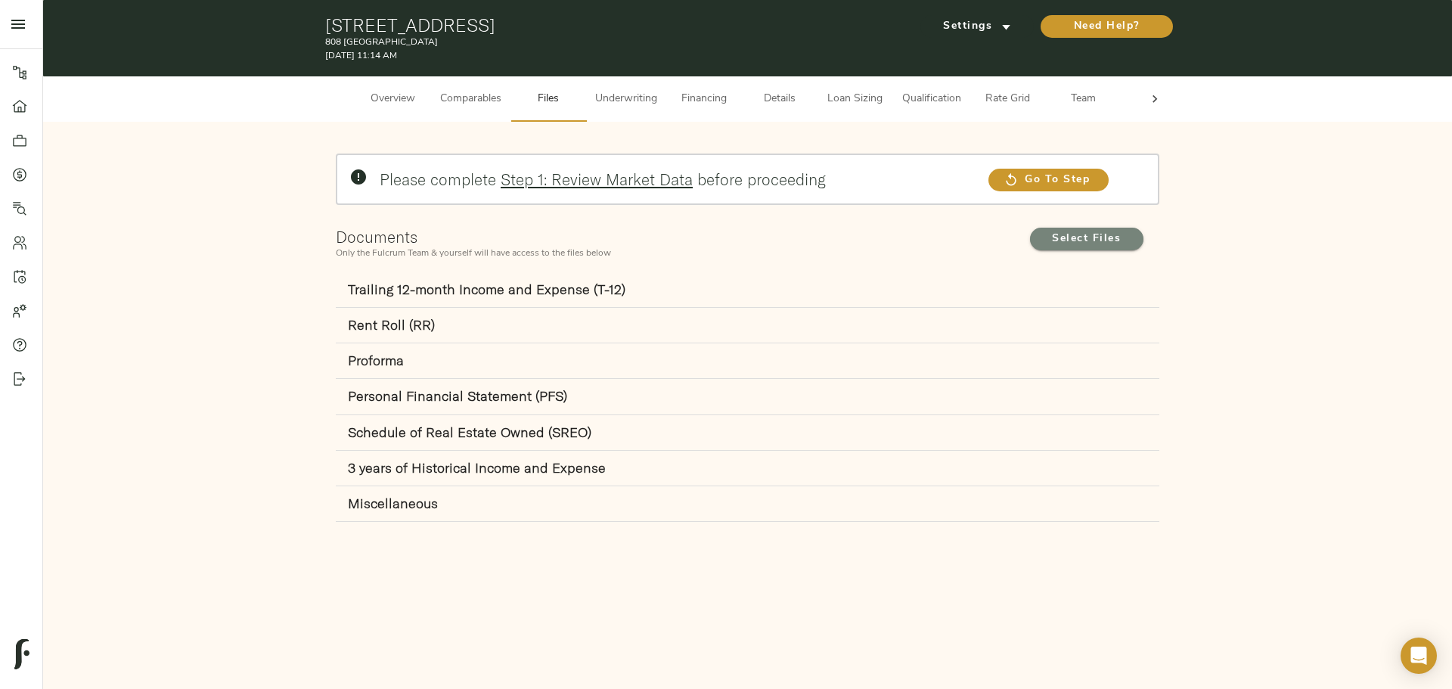
click at [1080, 239] on span "Select Files" at bounding box center [1086, 239] width 83 height 19
click at [0, 0] on input "Select Files" at bounding box center [0, 0] width 0 height 0
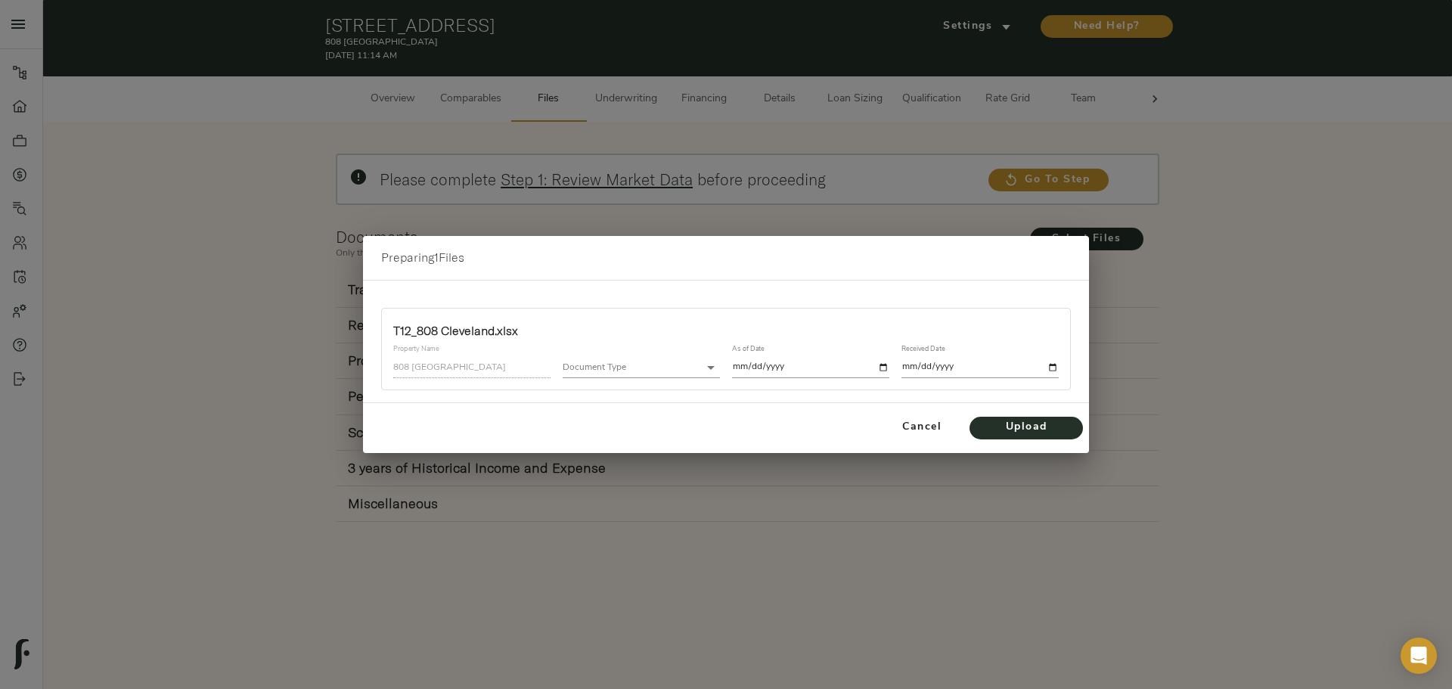
click at [651, 371] on body "808 [GEOGRAPHIC_DATA] - [STREET_ADDRESS] Pipeline Dashboard Portfolio Quotes Se…" at bounding box center [726, 344] width 1452 height 689
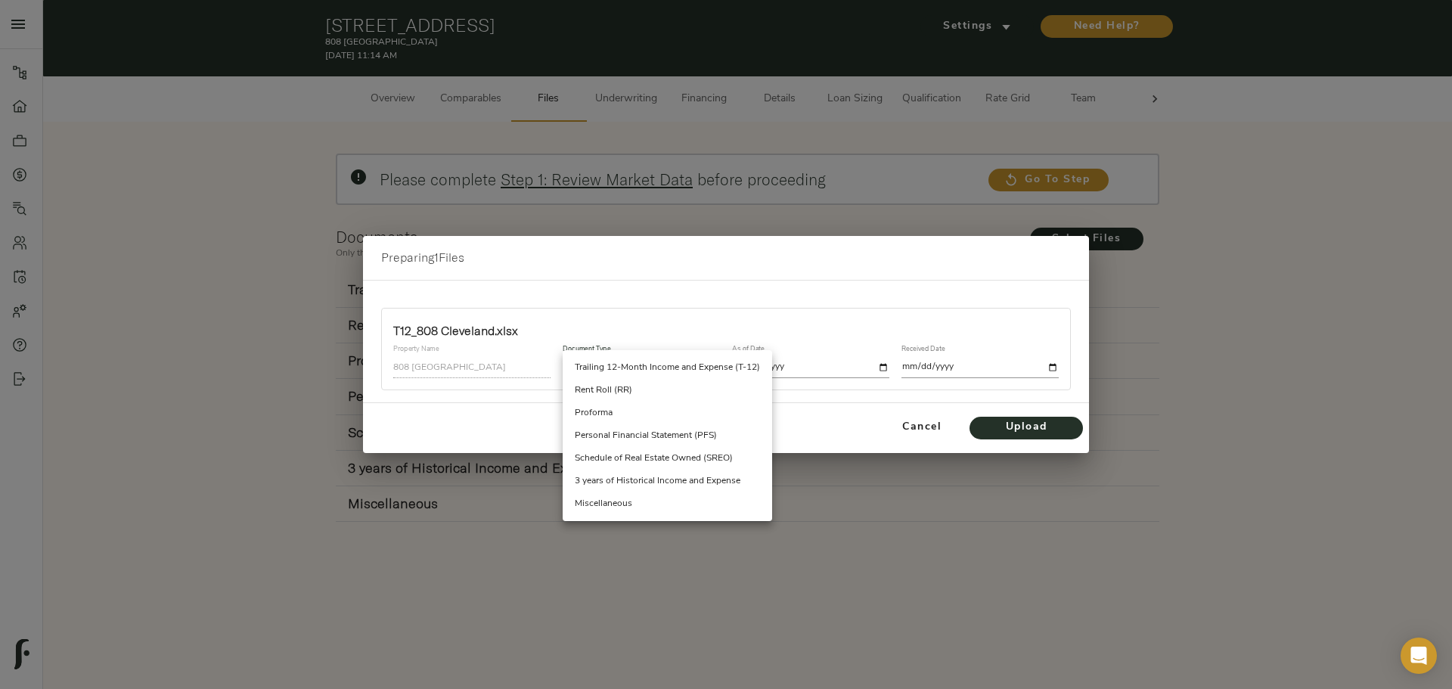
click at [624, 367] on li "Trailing 12-Month Income and Expense (T-12)" at bounding box center [668, 367] width 210 height 23
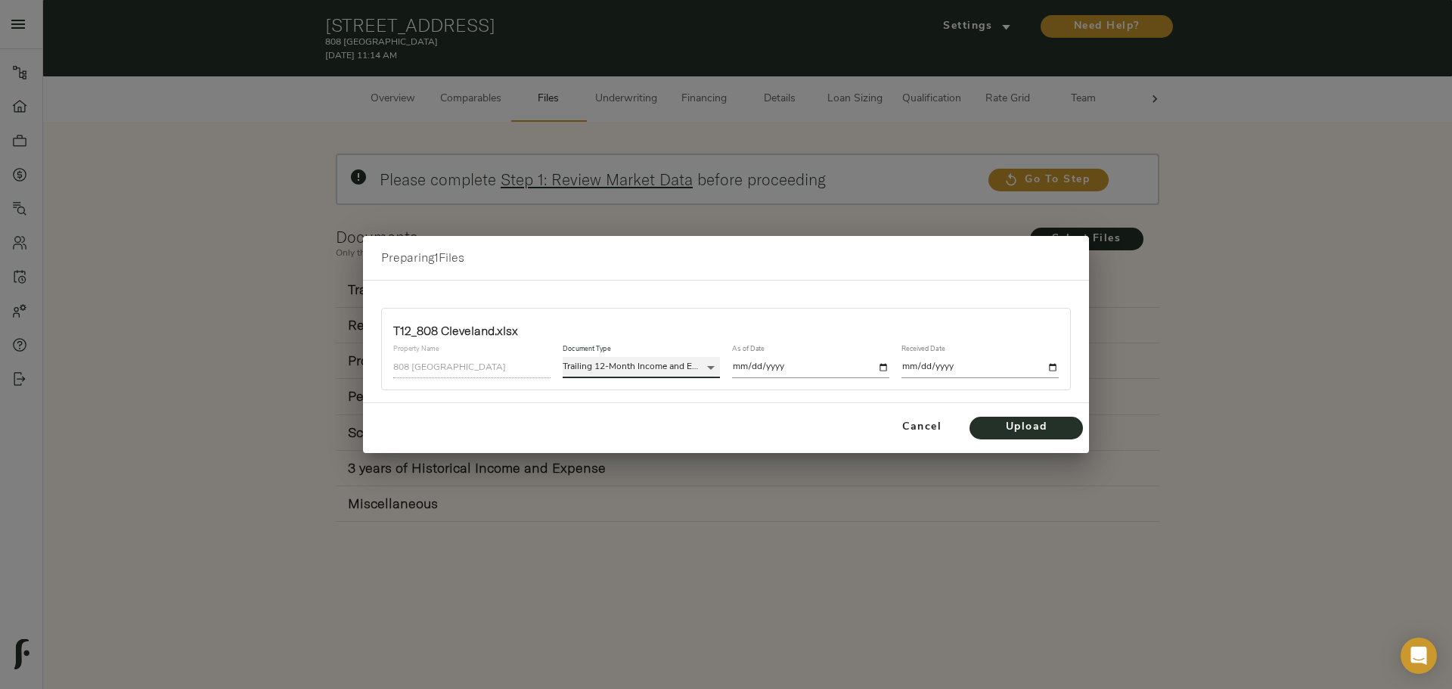
type input "trailing_twelve"
click at [778, 365] on input "date" at bounding box center [810, 367] width 157 height 20
click at [884, 366] on input "date" at bounding box center [810, 367] width 157 height 20
type input "[DATE]"
click at [1049, 368] on input "date" at bounding box center [980, 367] width 157 height 20
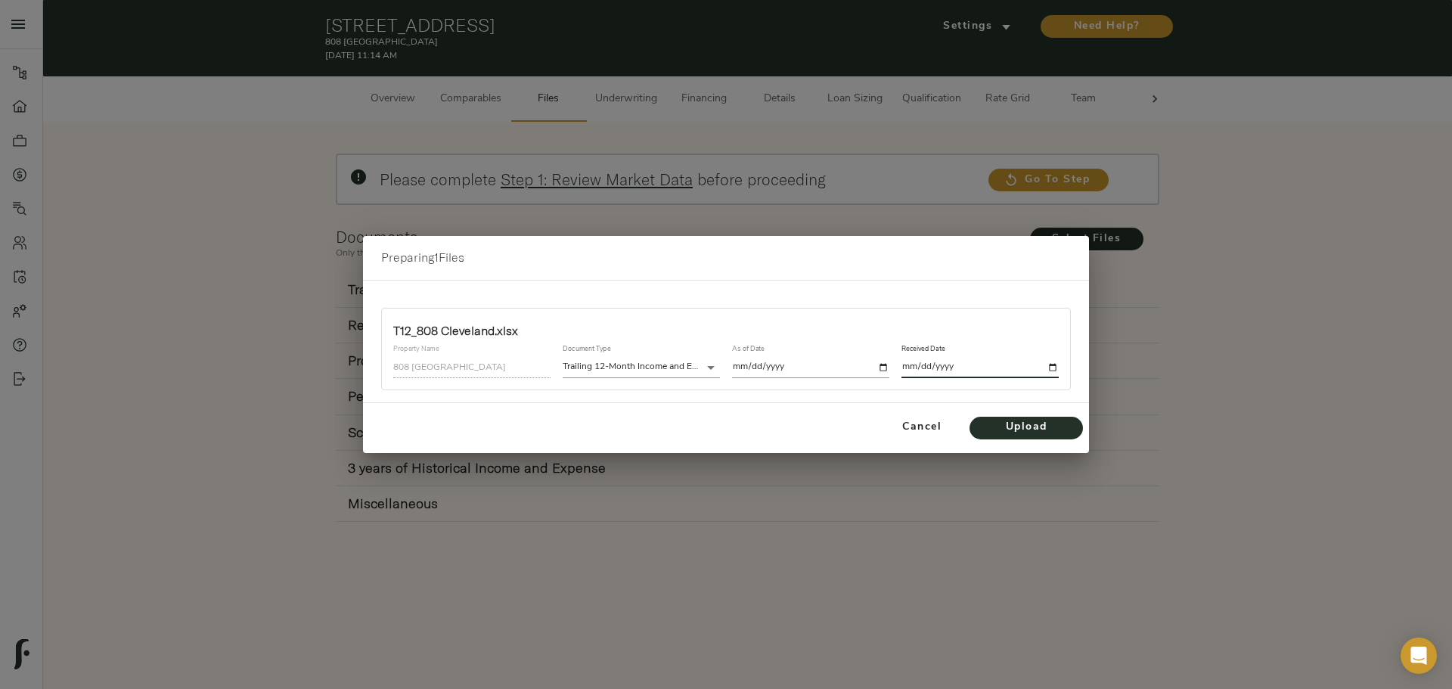
type input "[DATE]"
click at [1026, 427] on span "Upload" at bounding box center [1026, 427] width 83 height 19
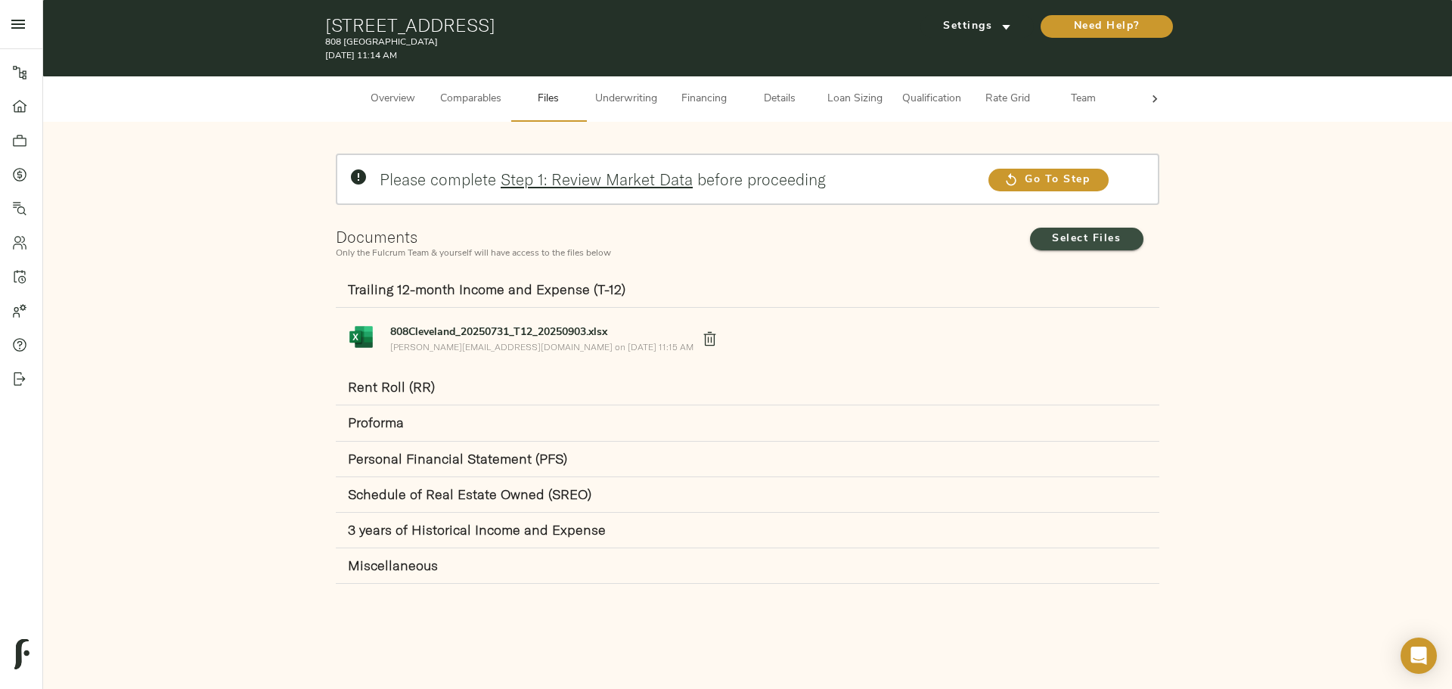
click at [1117, 237] on span "Select Files" at bounding box center [1086, 239] width 83 height 19
click at [0, 0] on input "Select Files" at bounding box center [0, 0] width 0 height 0
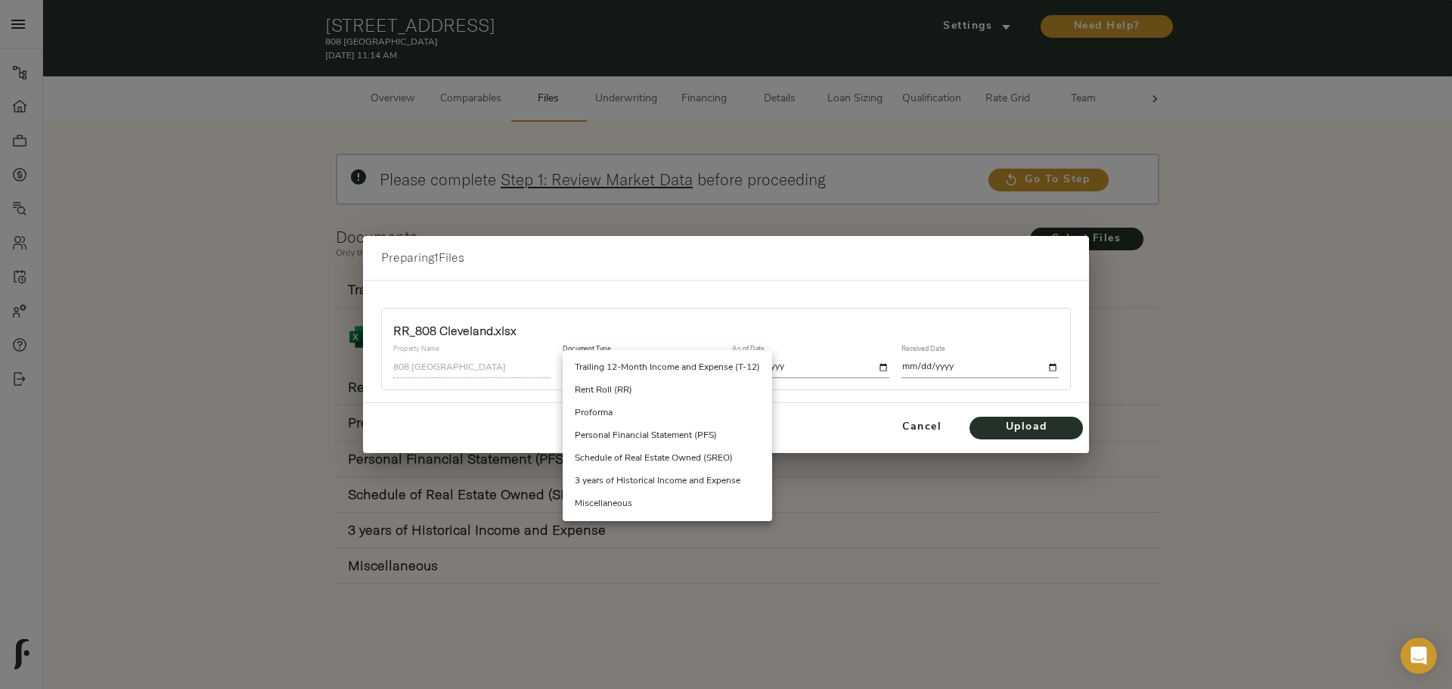
click at [627, 374] on body "808 [GEOGRAPHIC_DATA] - [STREET_ADDRESS] Pipeline Dashboard Portfolio Quotes Se…" at bounding box center [726, 344] width 1452 height 689
click at [629, 399] on li "Rent Roll (RR)" at bounding box center [668, 390] width 210 height 23
type input "rent_roll"
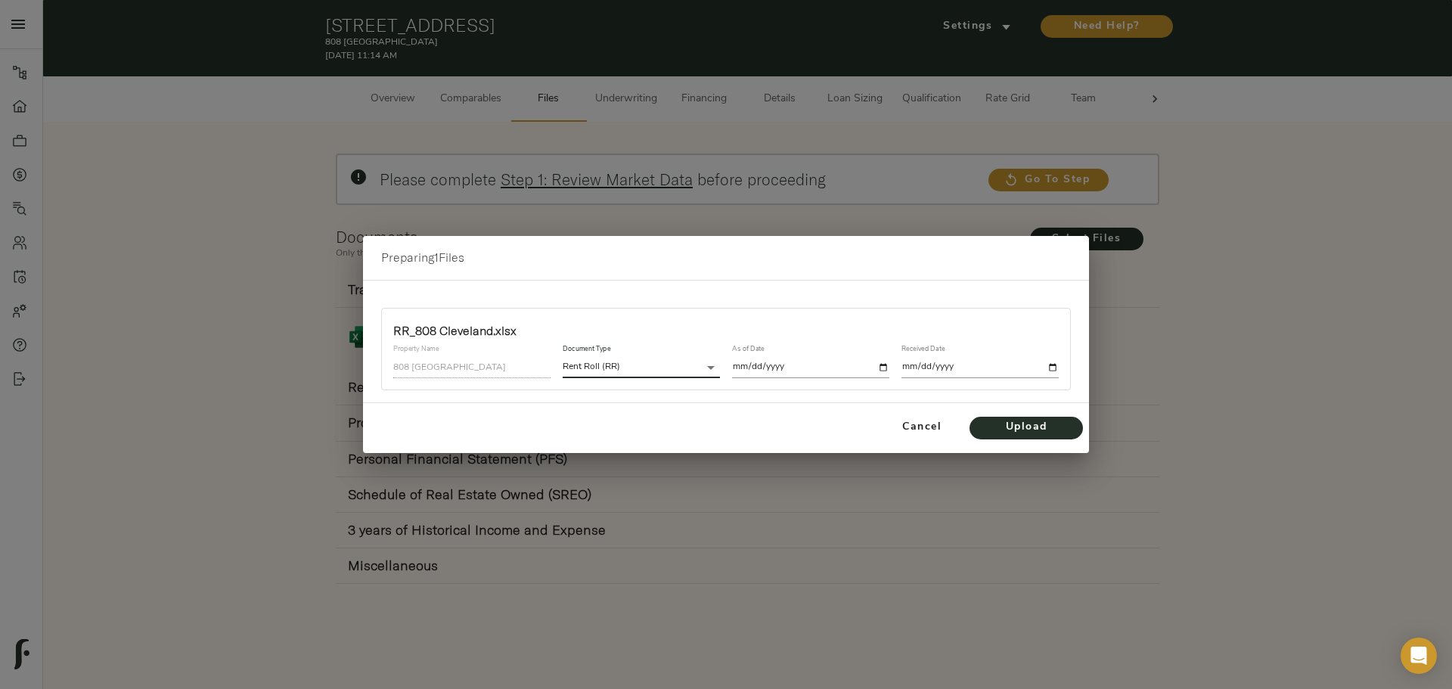
click at [880, 368] on input "date" at bounding box center [810, 367] width 157 height 20
type input "[DATE]"
click at [1049, 373] on input "date" at bounding box center [980, 367] width 157 height 20
type input "[DATE]"
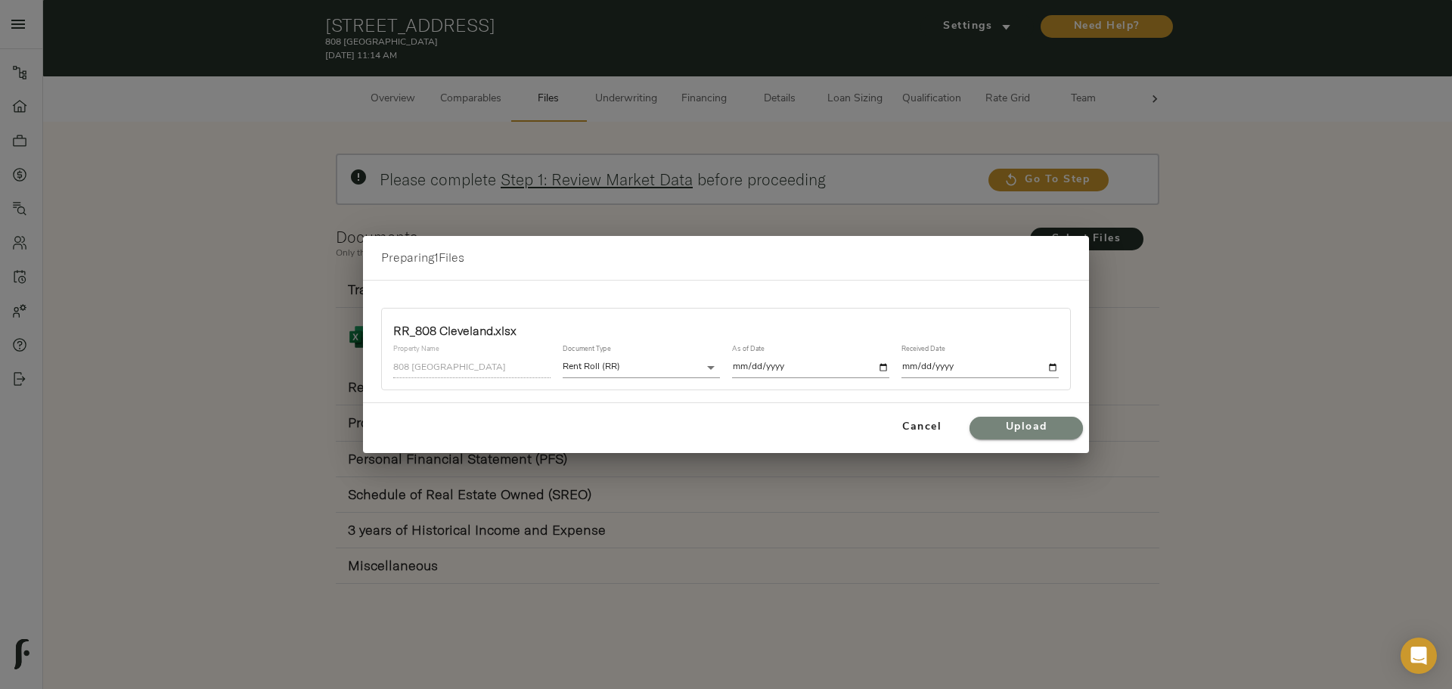
click at [1020, 421] on span "Upload" at bounding box center [1026, 427] width 83 height 19
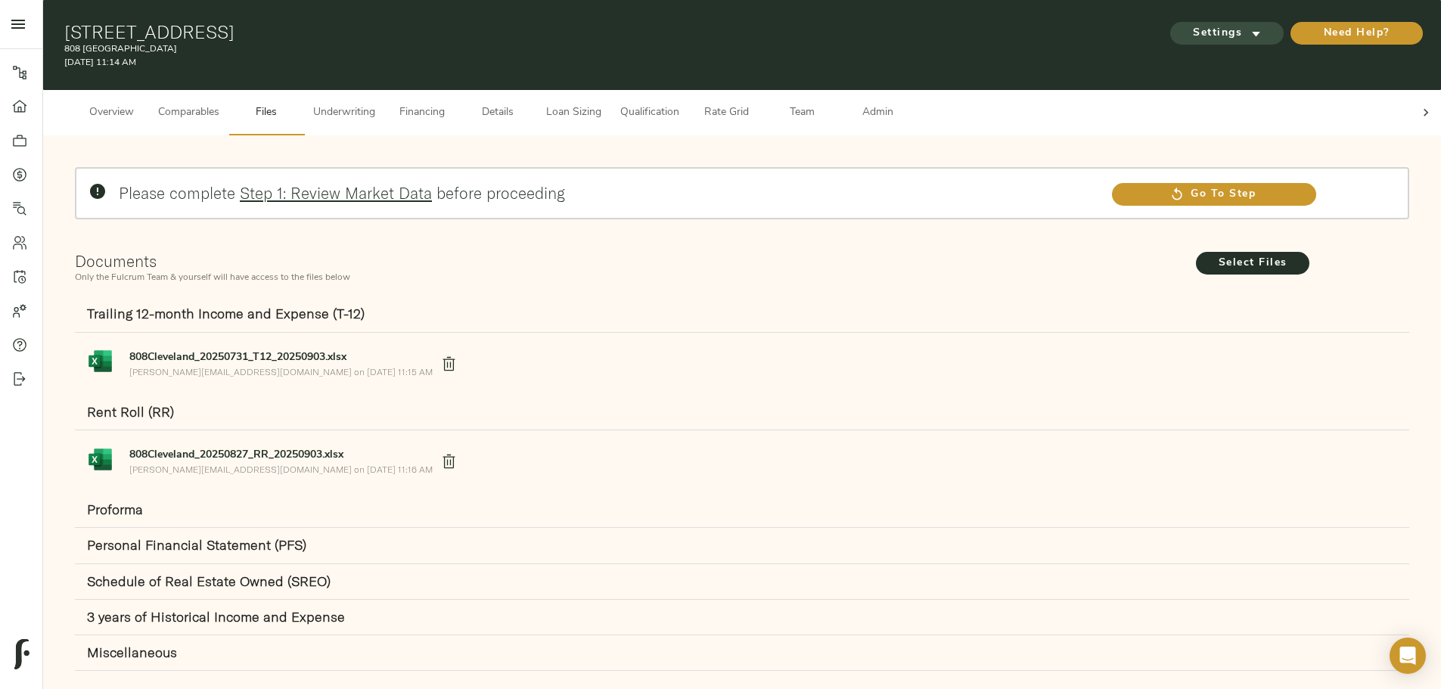
click at [1185, 25] on span "Settings" at bounding box center [1226, 33] width 83 height 19
click at [1248, 26] on icon "submit" at bounding box center [1256, 34] width 16 height 16
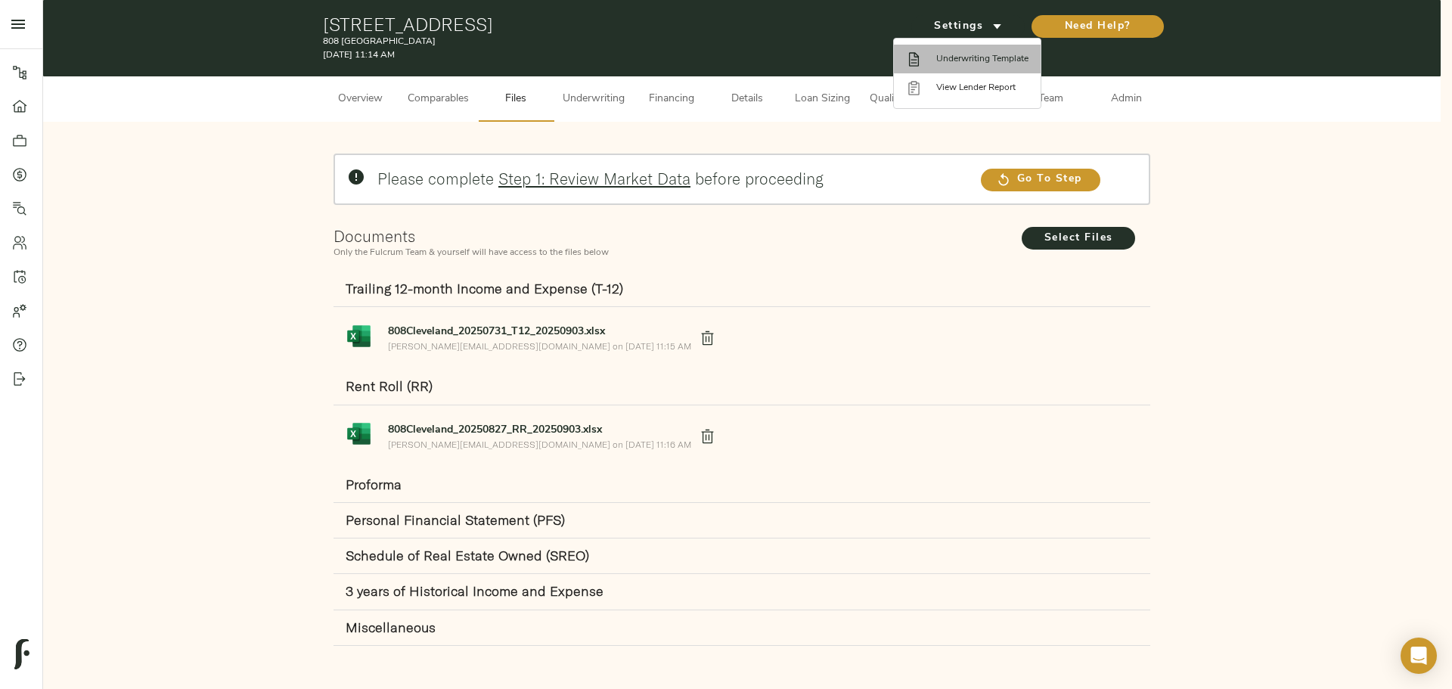
click at [988, 66] on li "Underwriting Template" at bounding box center [967, 59] width 147 height 29
